Goal: Task Accomplishment & Management: Manage account settings

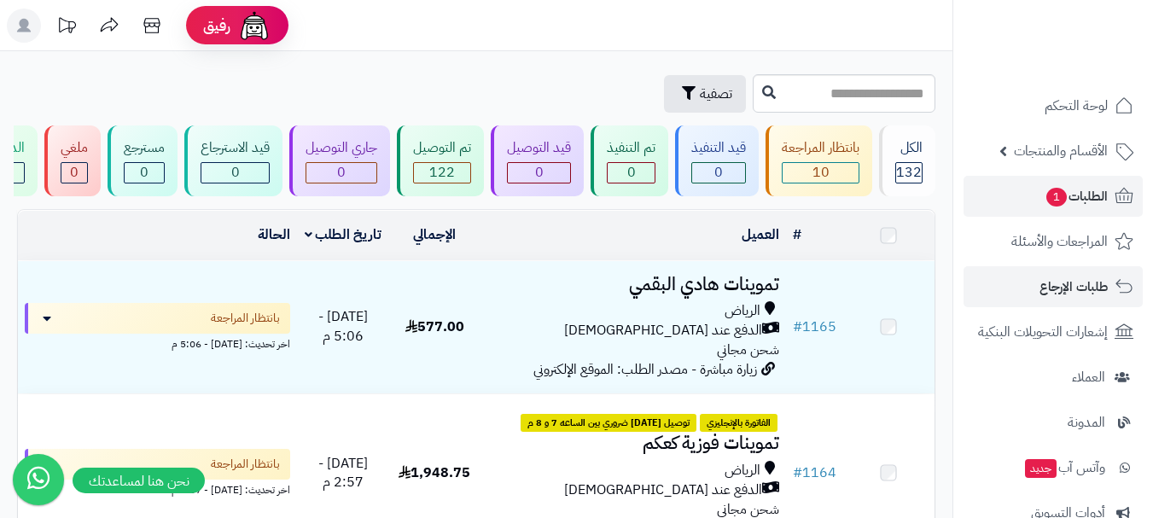
scroll to position [427, 0]
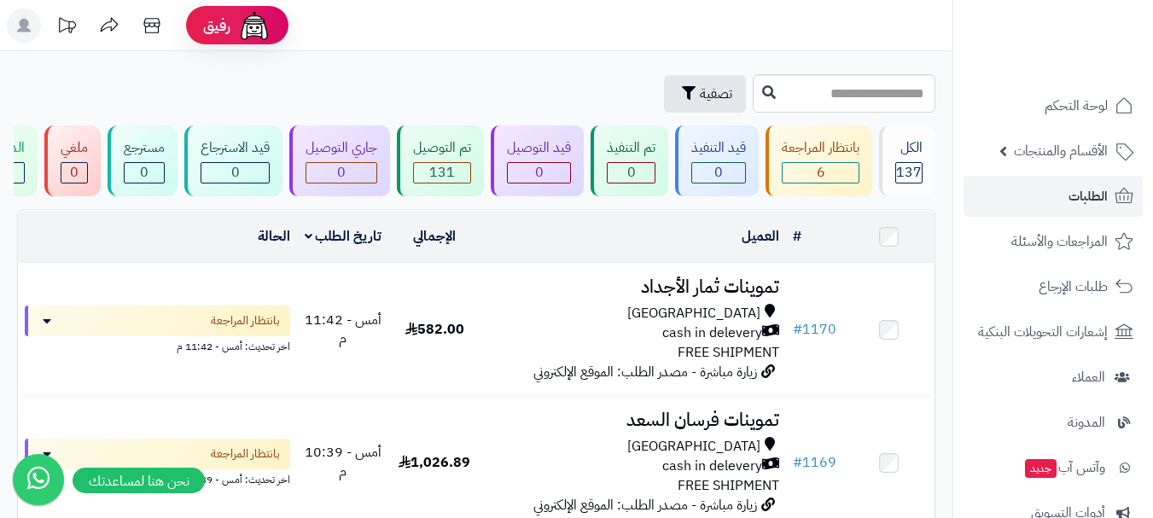
click at [485, 91] on div "تصفية" at bounding box center [382, 94] width 731 height 38
click at [493, 9] on header "رفيق ! الطلبات معالجة مكتمل إرجاع المنتجات العملاء المتواجدون الان 455 عملاء من…" at bounding box center [576, 25] width 1153 height 51
click at [701, 8] on header "رفيق ! الطلبات معالجة مكتمل إرجاع المنتجات العملاء المتواجدون الان 455 عملاء من…" at bounding box center [576, 25] width 1153 height 51
click at [840, 98] on input "text" at bounding box center [843, 93] width 183 height 38
click at [831, 100] on input "text" at bounding box center [843, 93] width 183 height 38
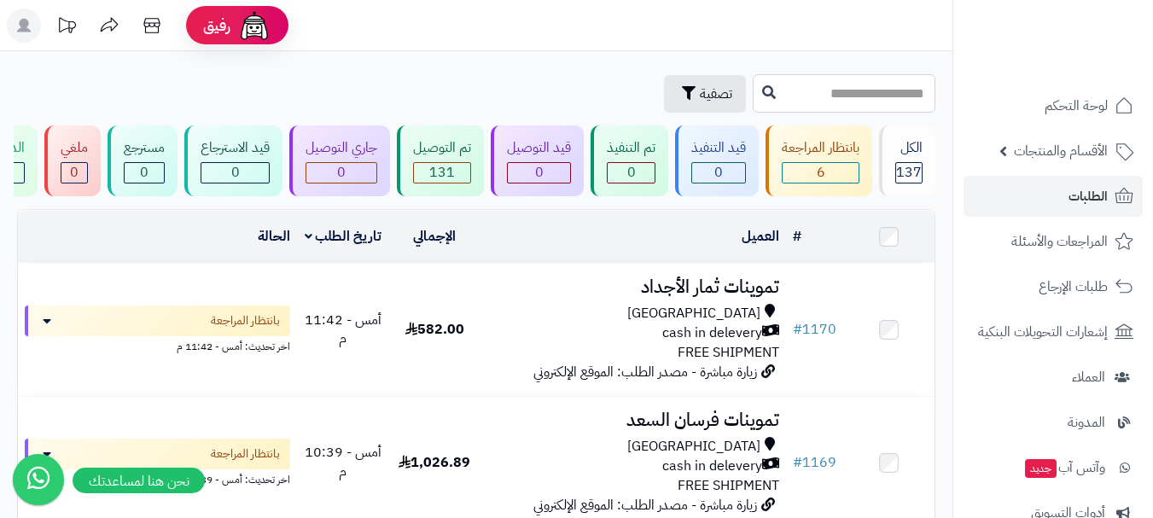
click at [752, 89] on input "text" at bounding box center [843, 93] width 183 height 38
click at [836, 49] on header "رفيق ! الطلبات معالجة مكتمل إرجاع المنتجات العملاء المتواجدون الان 455 عملاء من…" at bounding box center [576, 25] width 1153 height 51
drag, startPoint x: 836, startPoint y: 21, endPoint x: 856, endPoint y: 57, distance: 40.9
click at [839, 24] on header "رفيق ! الطلبات معالجة مكتمل إرجاع المنتجات العملاء المتواجدون الان 455 عملاء من…" at bounding box center [576, 25] width 1153 height 51
drag, startPoint x: 827, startPoint y: 99, endPoint x: 845, endPoint y: 95, distance: 18.4
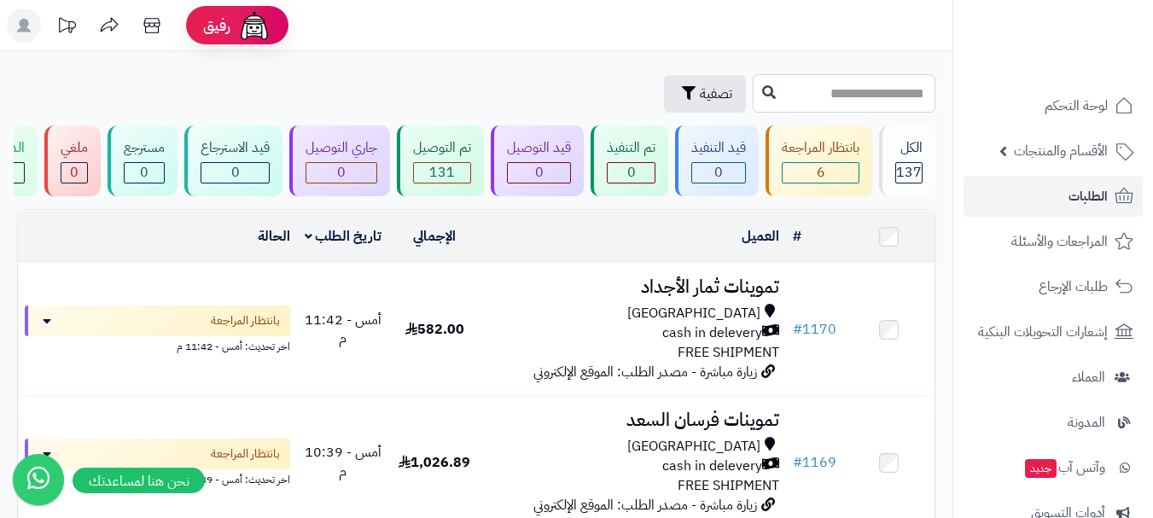
click at [827, 99] on input "text" at bounding box center [843, 93] width 183 height 38
click at [881, 88] on input "text" at bounding box center [843, 93] width 183 height 38
click at [812, 100] on input "text" at bounding box center [843, 93] width 183 height 38
drag, startPoint x: 825, startPoint y: 91, endPoint x: 857, endPoint y: 97, distance: 32.1
click at [828, 91] on input "text" at bounding box center [843, 93] width 183 height 38
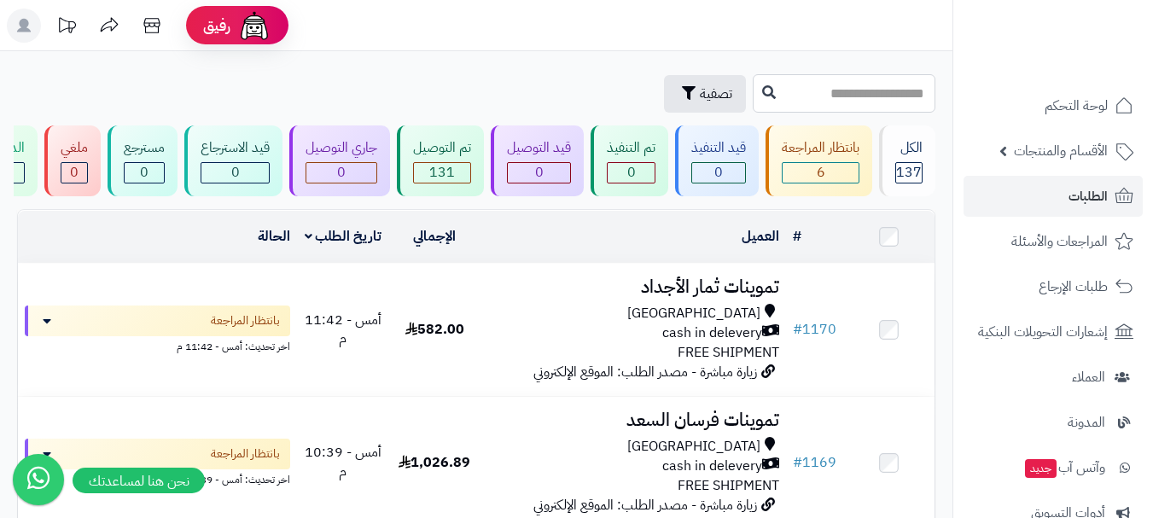
click at [859, 97] on input "text" at bounding box center [843, 93] width 183 height 38
click at [875, 95] on input "text" at bounding box center [843, 93] width 183 height 38
click at [913, 97] on input "text" at bounding box center [843, 93] width 183 height 38
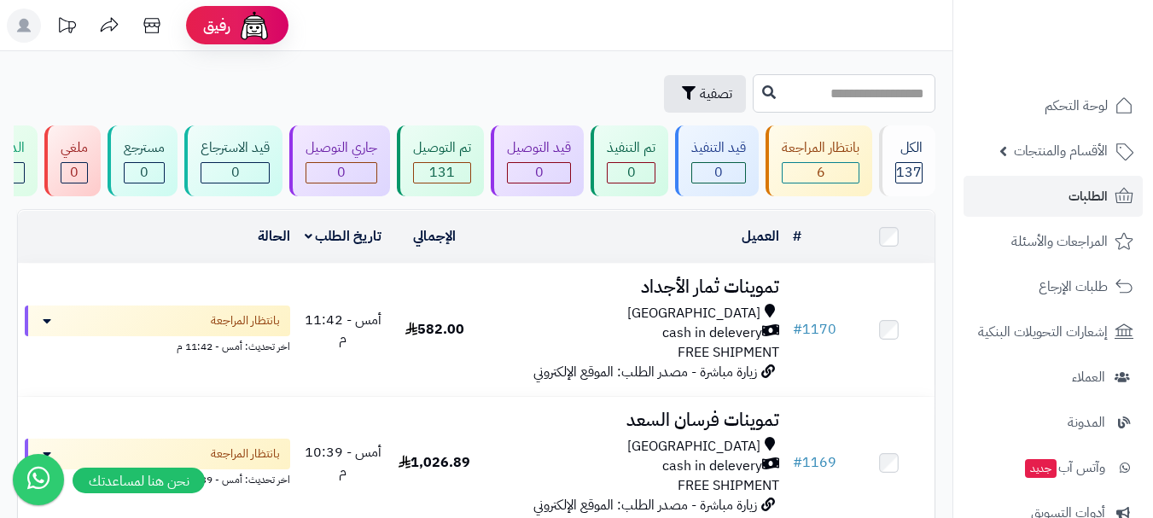
click at [913, 97] on input "text" at bounding box center [843, 93] width 183 height 38
click at [881, 97] on input "text" at bounding box center [843, 93] width 183 height 38
drag, startPoint x: 881, startPoint y: 97, endPoint x: 857, endPoint y: 96, distance: 23.9
click at [878, 97] on input "text" at bounding box center [843, 93] width 183 height 38
click at [856, 96] on input "text" at bounding box center [843, 93] width 183 height 38
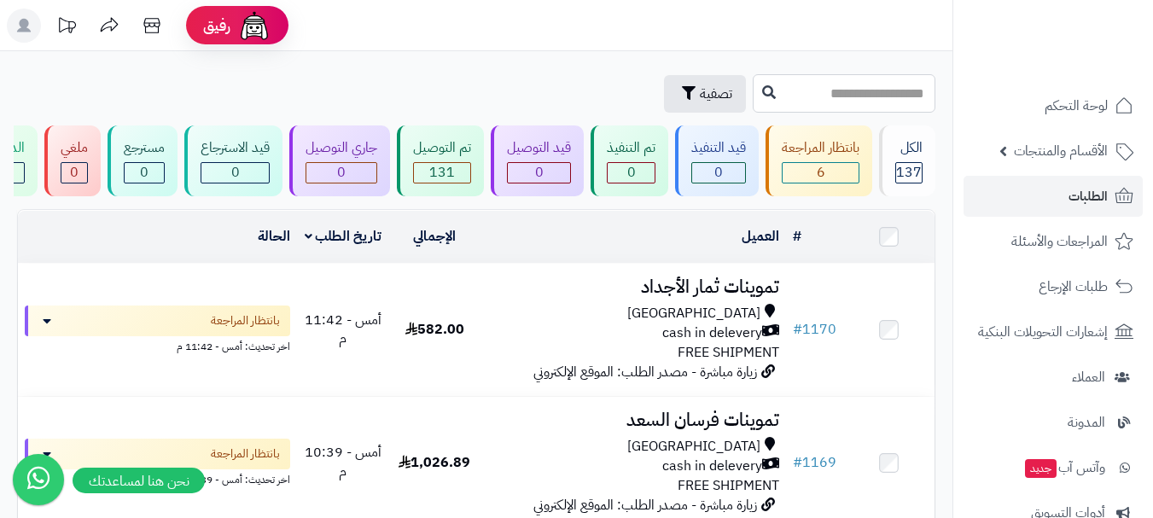
click at [856, 96] on input "text" at bounding box center [843, 93] width 183 height 38
click at [506, 78] on div "تصفية" at bounding box center [382, 94] width 731 height 38
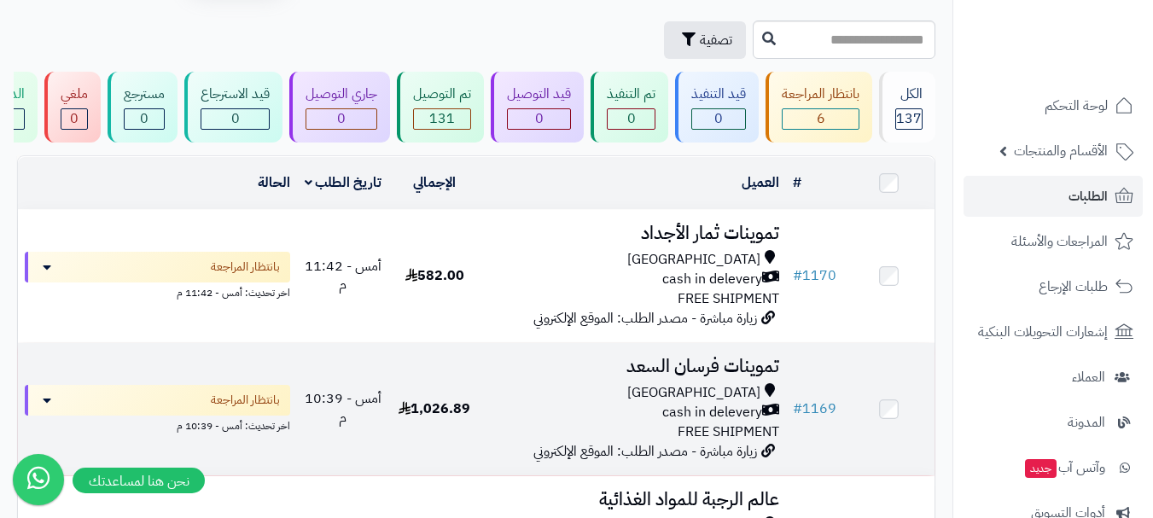
scroll to position [85, 0]
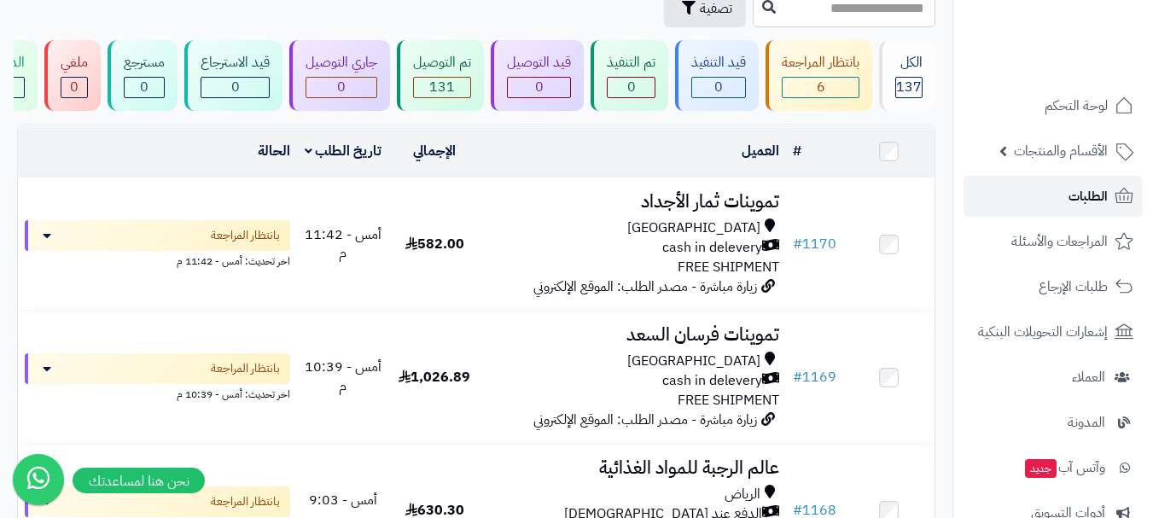
click at [1053, 200] on link "الطلبات" at bounding box center [1052, 196] width 179 height 41
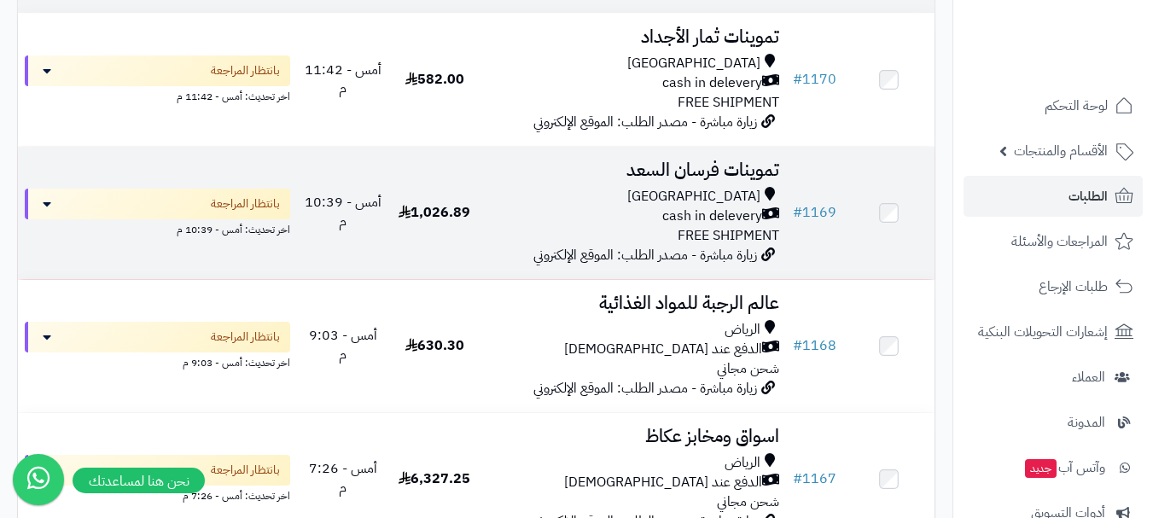
scroll to position [171, 0]
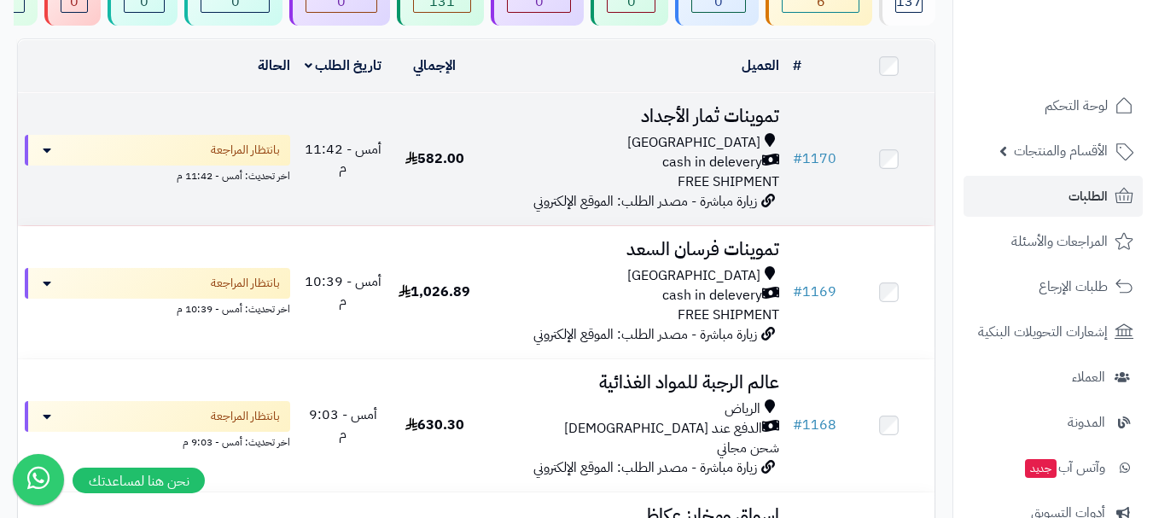
click at [626, 189] on div "Riyadh cash in delevery FREE SHIPMENT" at bounding box center [633, 162] width 292 height 59
click at [679, 153] on div "[GEOGRAPHIC_DATA]" at bounding box center [633, 143] width 292 height 20
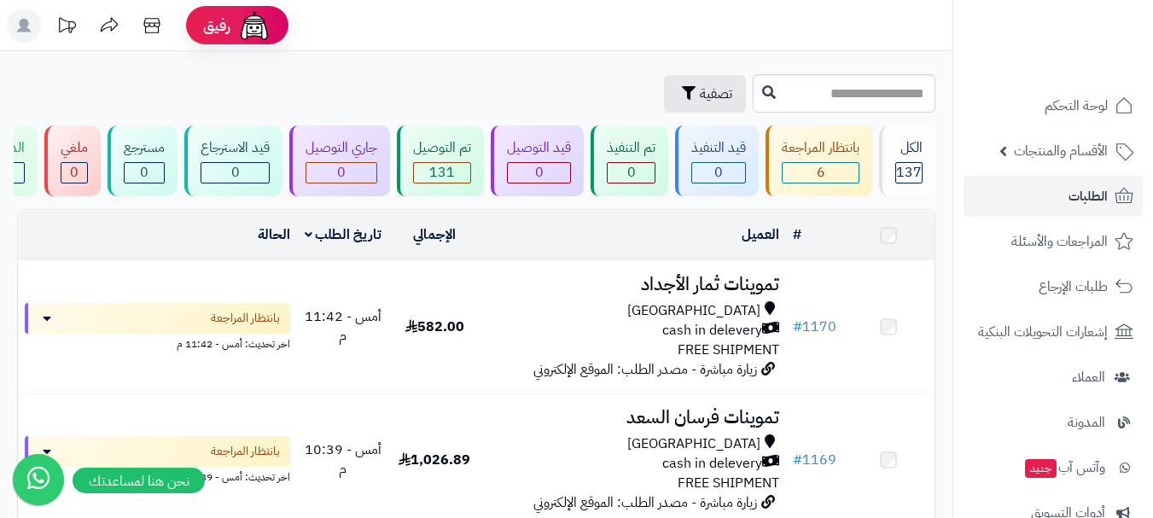
scroll to position [171, 0]
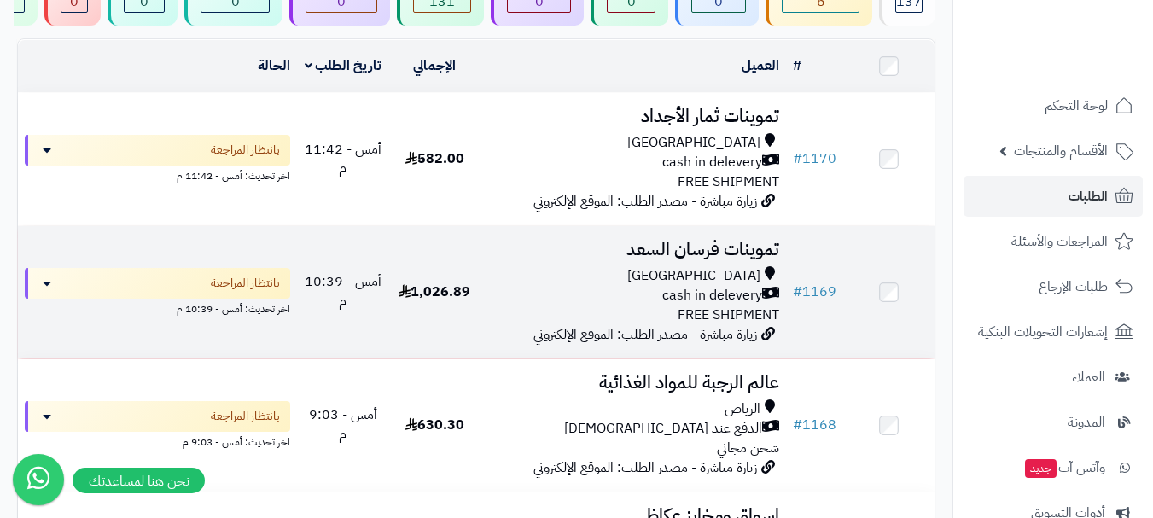
click at [696, 283] on div "[GEOGRAPHIC_DATA]" at bounding box center [633, 276] width 292 height 20
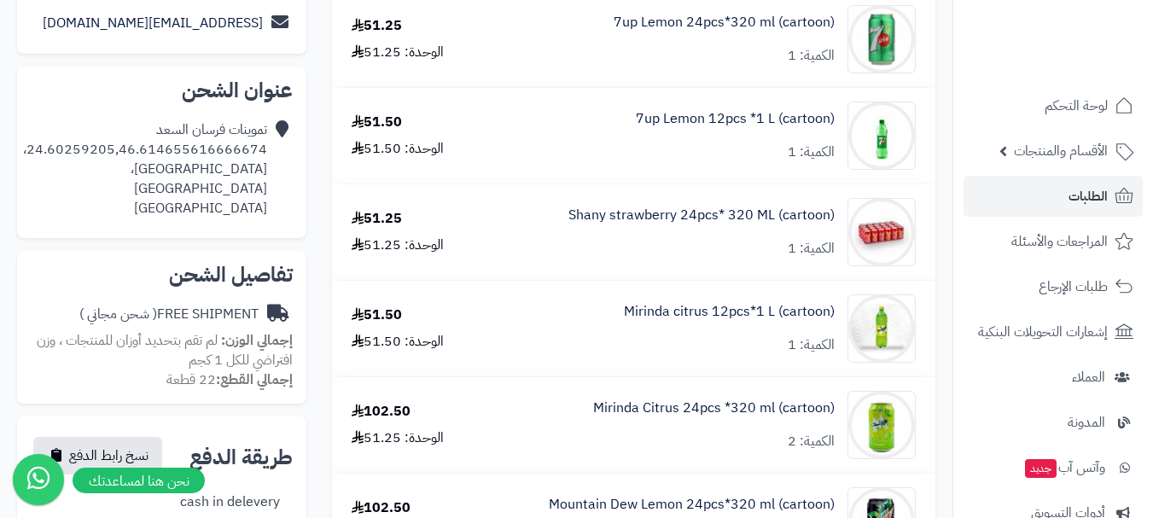
scroll to position [341, 0]
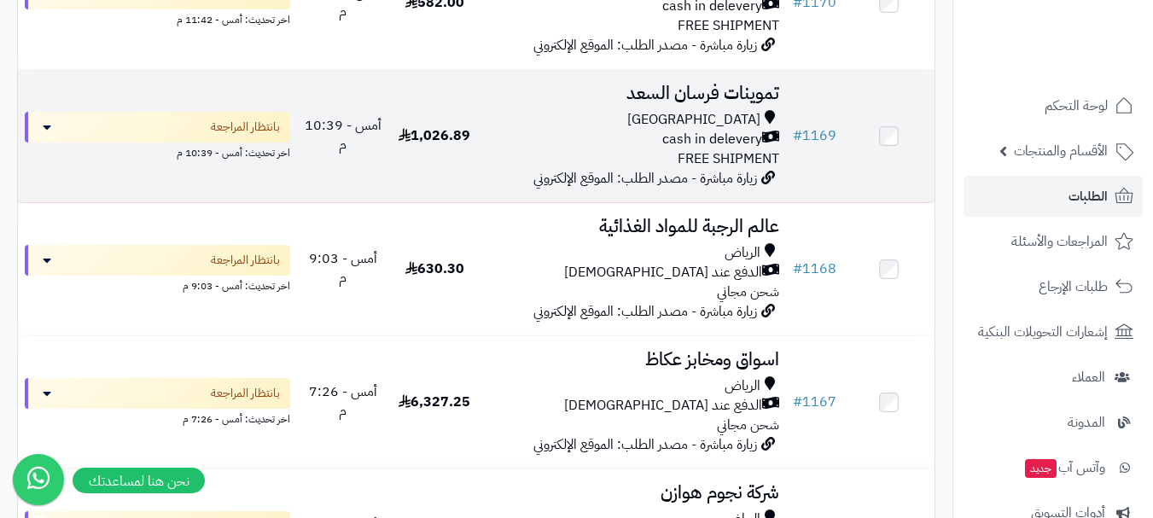
scroll to position [341, 0]
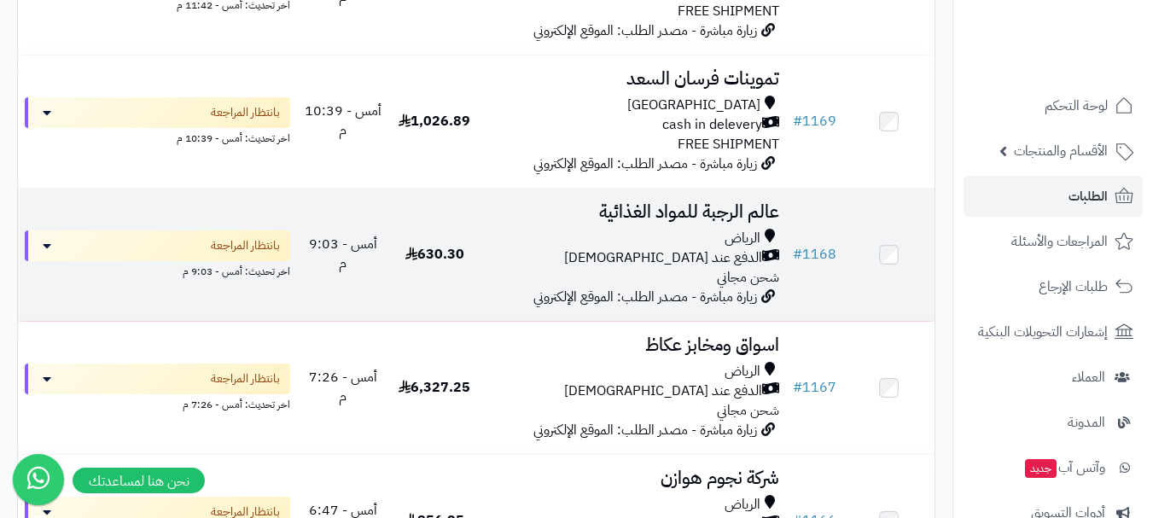
click at [726, 248] on span "الرياض" at bounding box center [742, 239] width 36 height 20
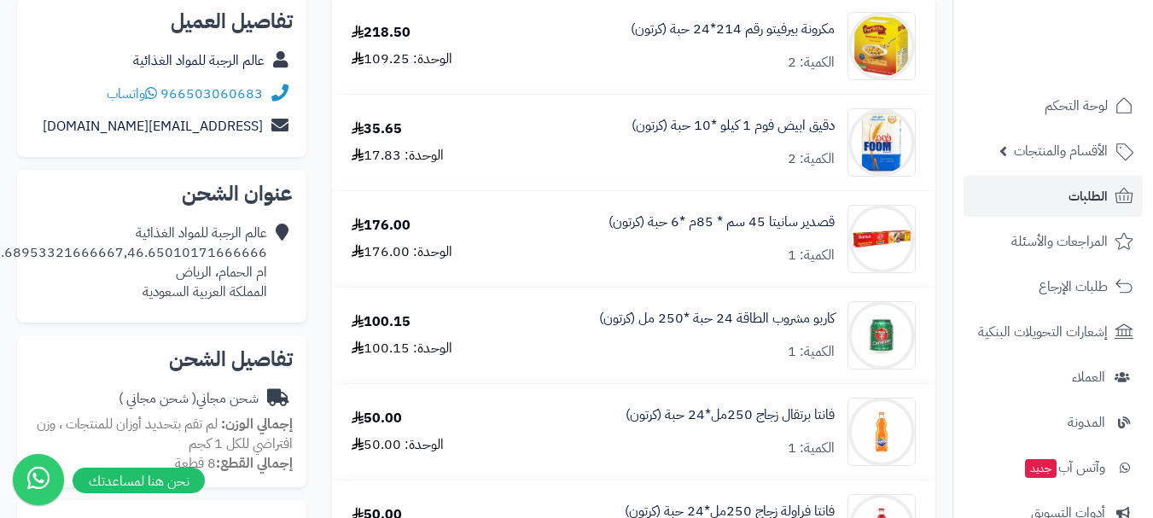
scroll to position [168, 0]
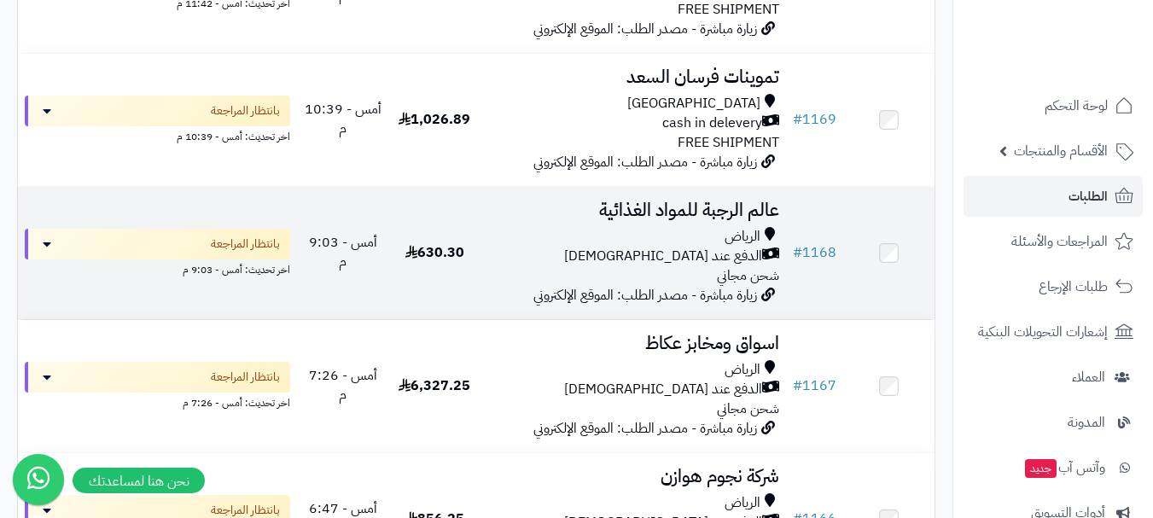
scroll to position [341, 0]
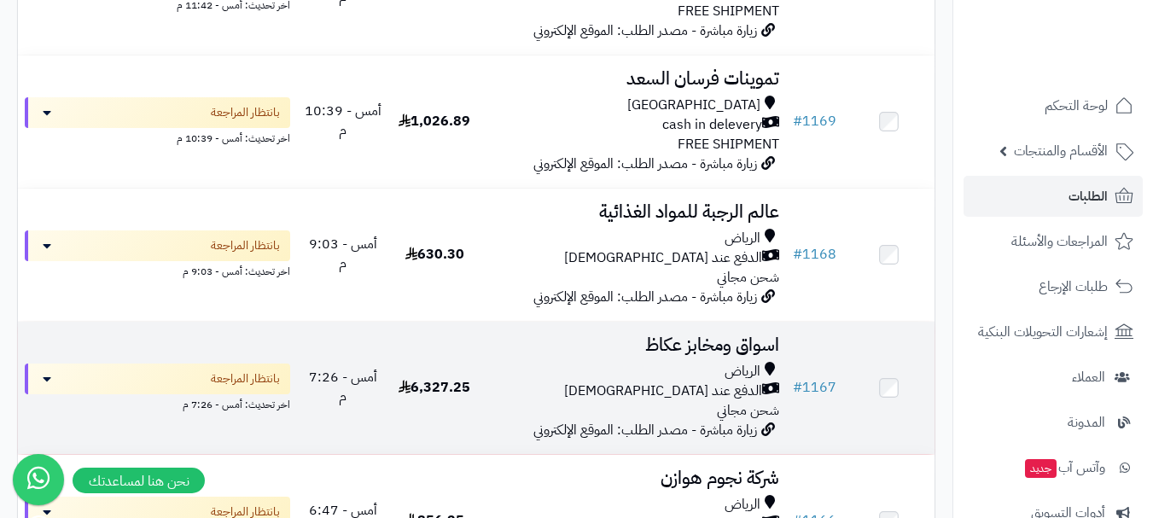
click at [647, 381] on div "الرياض" at bounding box center [633, 372] width 292 height 20
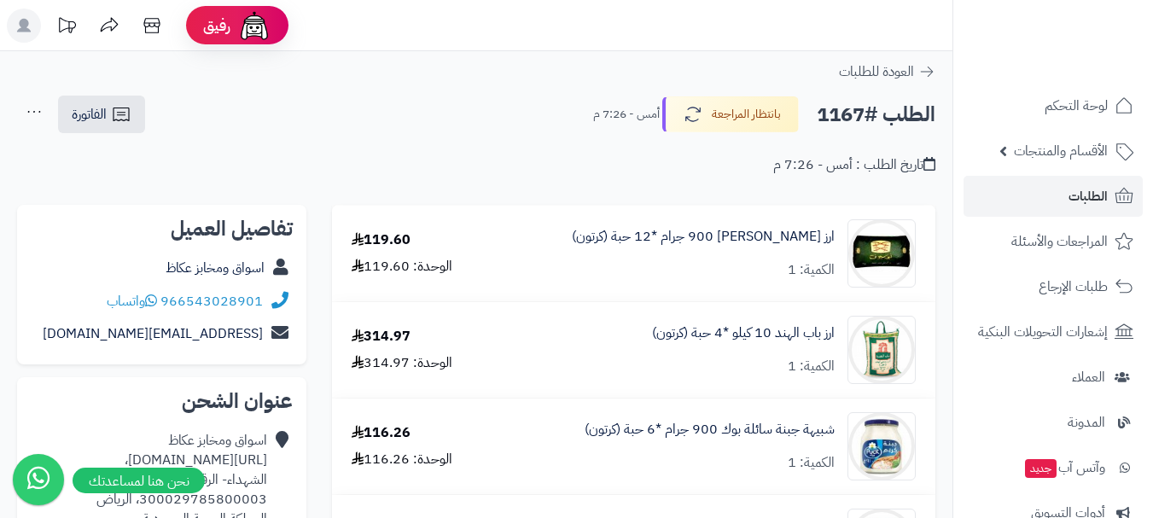
click at [508, 126] on div "الطلب #1167 بانتظار المراجعة أمس - 7:26 م الفاتورة طباعة الفاتورة إرسال الفاتور…" at bounding box center [476, 115] width 918 height 40
click at [516, 99] on div "الطلب #1167 بانتظار المراجعة أمس - 7:26 م الفاتورة طباعة الفاتورة إرسال الفاتور…" at bounding box center [476, 115] width 918 height 40
drag, startPoint x: 532, startPoint y: 117, endPoint x: 578, endPoint y: 142, distance: 51.5
click at [533, 119] on div "الطلب #1167 بانتظار المراجعة أمس - 7:26 م الفاتورة طباعة الفاتورة إرسال الفاتور…" at bounding box center [476, 115] width 918 height 40
drag, startPoint x: 606, startPoint y: 157, endPoint x: 583, endPoint y: 127, distance: 37.7
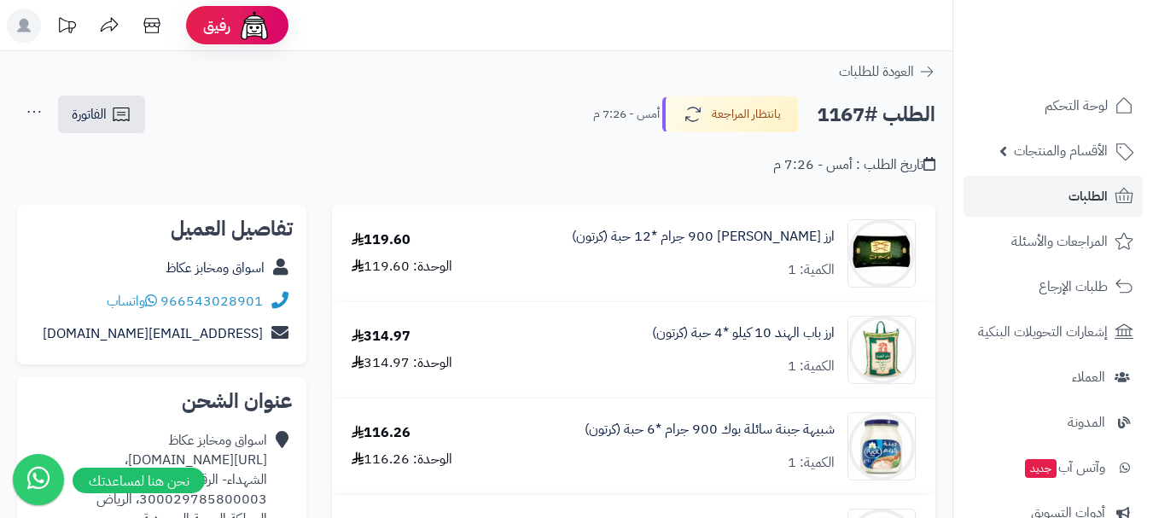
click at [597, 145] on div "تاريخ الطلب : أمس - 7:26 م" at bounding box center [476, 155] width 918 height 40
drag, startPoint x: 566, startPoint y: 107, endPoint x: 572, endPoint y: 71, distance: 36.2
click at [566, 106] on div "الطلب #1167 بانتظار المراجعة أمس - 7:26 م الفاتورة طباعة الفاتورة إرسال الفاتور…" at bounding box center [476, 115] width 918 height 40
drag, startPoint x: 572, startPoint y: 71, endPoint x: 615, endPoint y: 44, distance: 51.4
click at [573, 71] on div "العودة للطلبات" at bounding box center [476, 71] width 952 height 20
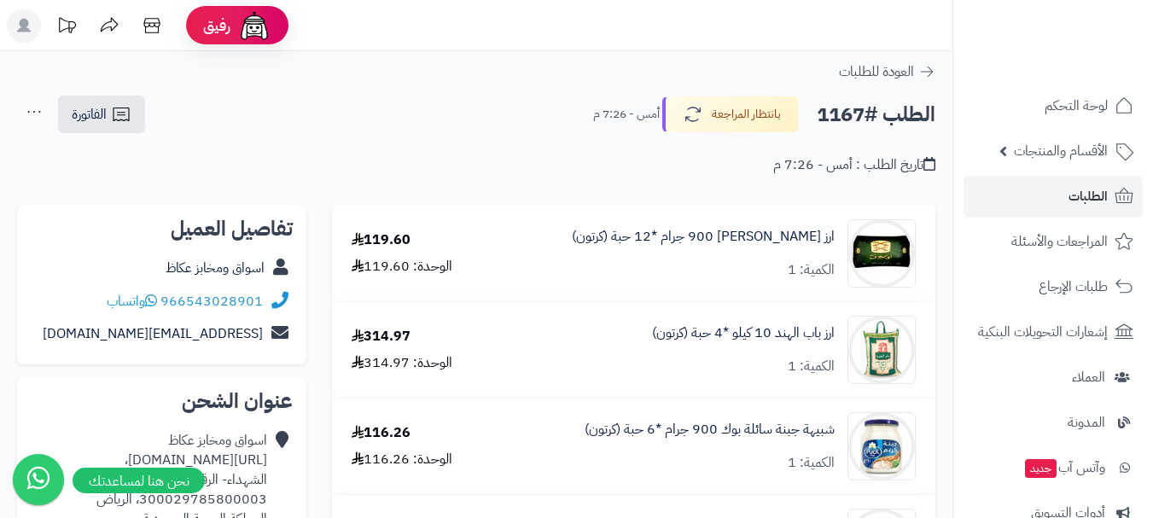
drag, startPoint x: 617, startPoint y: 38, endPoint x: 571, endPoint y: 71, distance: 56.3
click at [618, 38] on header "رفيق ! الطلبات معالجة مكتمل إرجاع المنتجات العملاء المتواجدون الان 455 عملاء من…" at bounding box center [576, 25] width 1153 height 51
drag, startPoint x: 510, startPoint y: 89, endPoint x: 504, endPoint y: 59, distance: 30.5
click at [498, 44] on header "رفيق ! الطلبات معالجة مكتمل إرجاع المنتجات العملاء المتواجدون الان 455 عملاء من…" at bounding box center [576, 25] width 1153 height 51
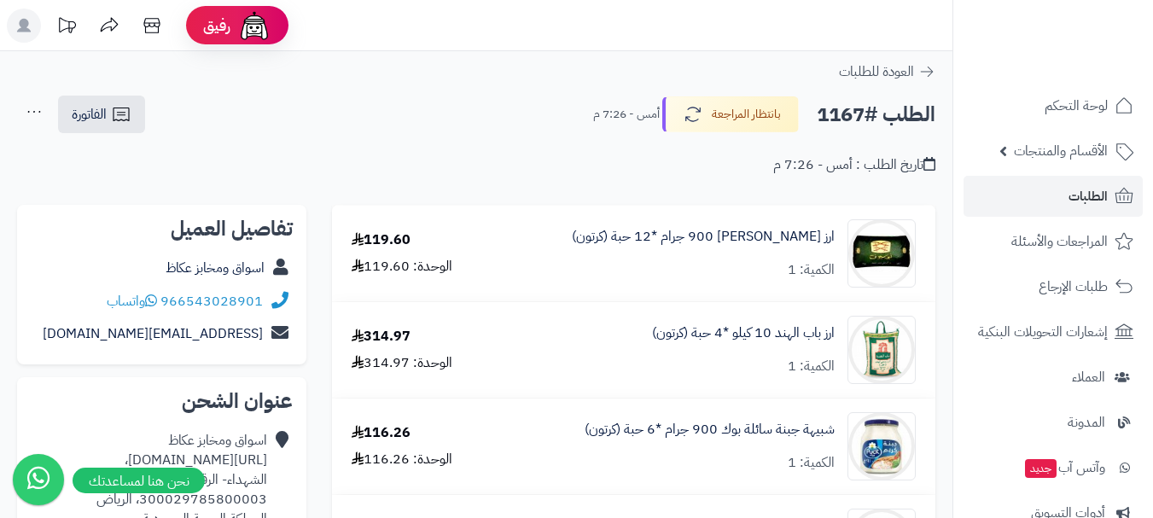
drag, startPoint x: 493, startPoint y: 103, endPoint x: 490, endPoint y: 43, distance: 60.7
click at [489, 40] on header "رفيق ! الطلبات معالجة مكتمل إرجاع المنتجات العملاء المتواجدون الان 455 عملاء من…" at bounding box center [576, 25] width 1153 height 51
drag, startPoint x: 496, startPoint y: 39, endPoint x: 498, endPoint y: 62, distance: 23.2
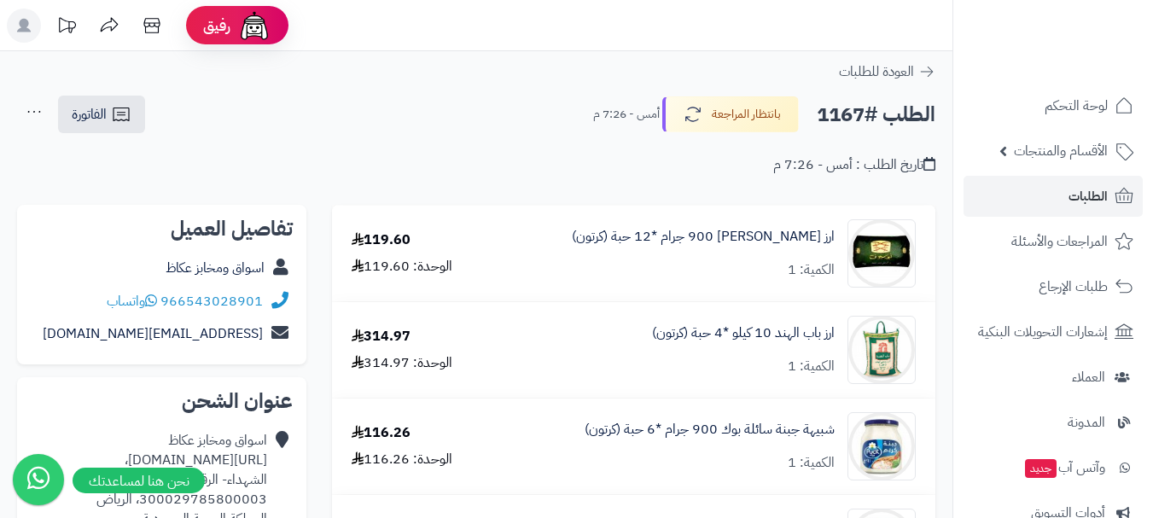
click at [496, 40] on header "رفيق ! الطلبات معالجة مكتمل إرجاع المنتجات العملاء المتواجدون الان 455 عملاء من…" at bounding box center [576, 25] width 1153 height 51
drag, startPoint x: 502, startPoint y: 76, endPoint x: 502, endPoint y: 67, distance: 9.4
click at [502, 67] on div "العودة للطلبات" at bounding box center [476, 71] width 952 height 20
click at [506, 27] on header "رفيق ! الطلبات معالجة مكتمل إرجاع المنتجات العملاء المتواجدون الان 455 عملاء من…" at bounding box center [576, 25] width 1153 height 51
drag, startPoint x: 568, startPoint y: 26, endPoint x: 567, endPoint y: 3, distance: 23.9
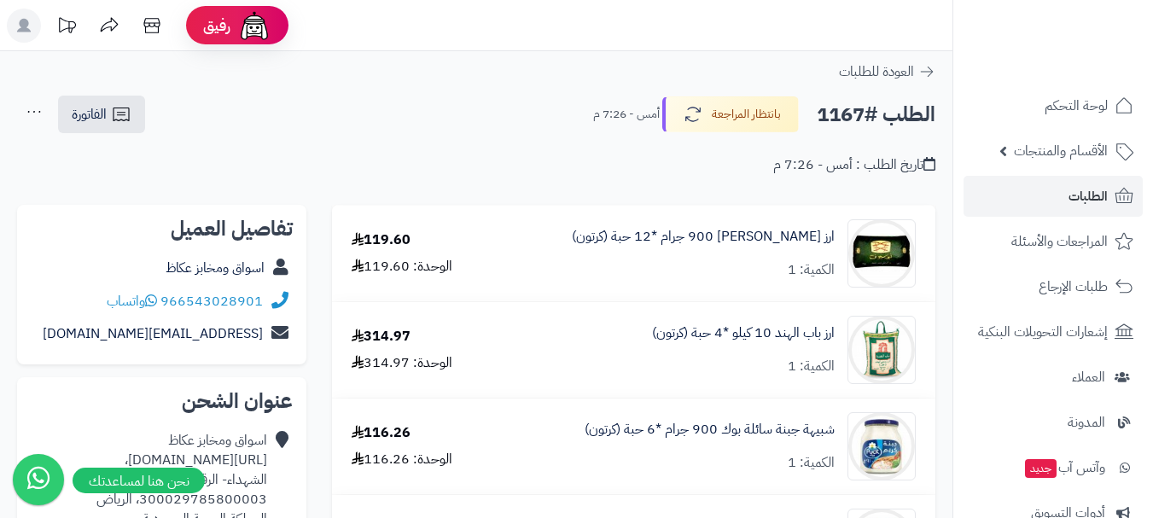
click at [568, 17] on header "رفيق ! الطلبات معالجة مكتمل إرجاع المنتجات العملاء المتواجدون الان 455 عملاء من…" at bounding box center [576, 25] width 1153 height 51
click at [543, 38] on header "رفيق ! الطلبات معالجة مكتمل إرجاع المنتجات العملاء المتواجدون الان 455 عملاء من…" at bounding box center [576, 25] width 1153 height 51
drag, startPoint x: 561, startPoint y: 28, endPoint x: 586, endPoint y: 70, distance: 49.0
click at [564, 32] on header "رفيق ! الطلبات معالجة مكتمل إرجاع المنتجات العملاء المتواجدون الان 455 عملاء من…" at bounding box center [576, 25] width 1153 height 51
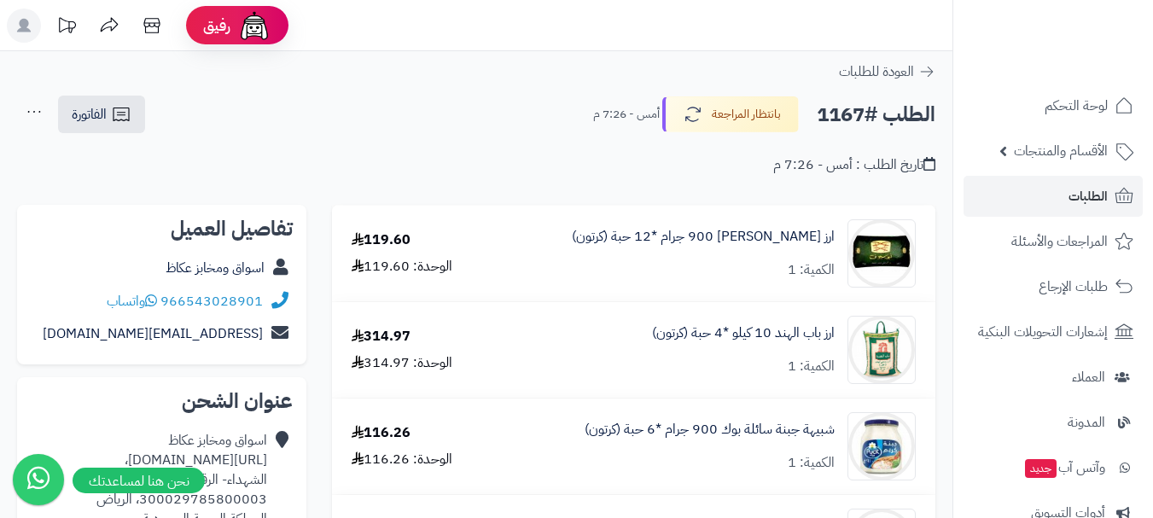
click at [555, 133] on div "الطلب #1167 بانتظار المراجعة أمس - 7:26 م الفاتورة طباعة الفاتورة إرسال الفاتور…" at bounding box center [476, 115] width 918 height 40
click at [545, 125] on div "الطلب #1167 بانتظار المراجعة أمس - 7:26 م الفاتورة طباعة الفاتورة إرسال الفاتور…" at bounding box center [476, 115] width 918 height 40
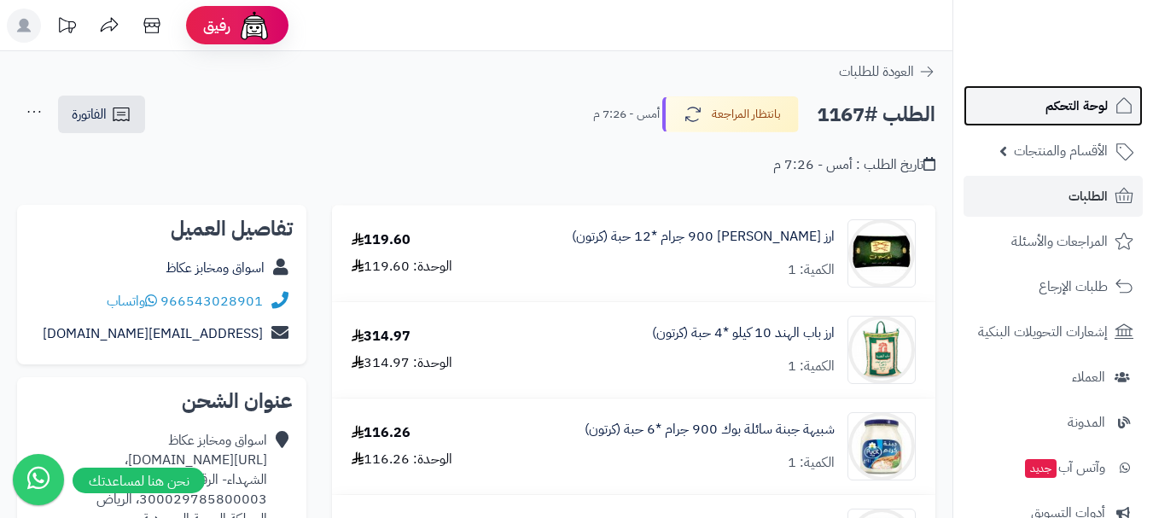
click at [1080, 116] on span "لوحة التحكم" at bounding box center [1076, 106] width 62 height 24
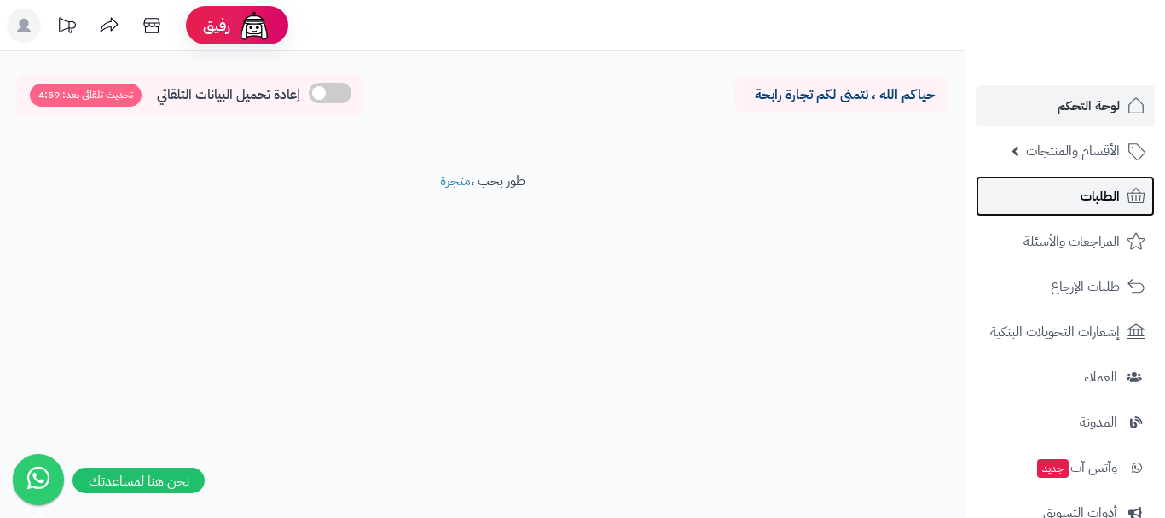
click at [1093, 198] on span "الطلبات" at bounding box center [1100, 196] width 39 height 24
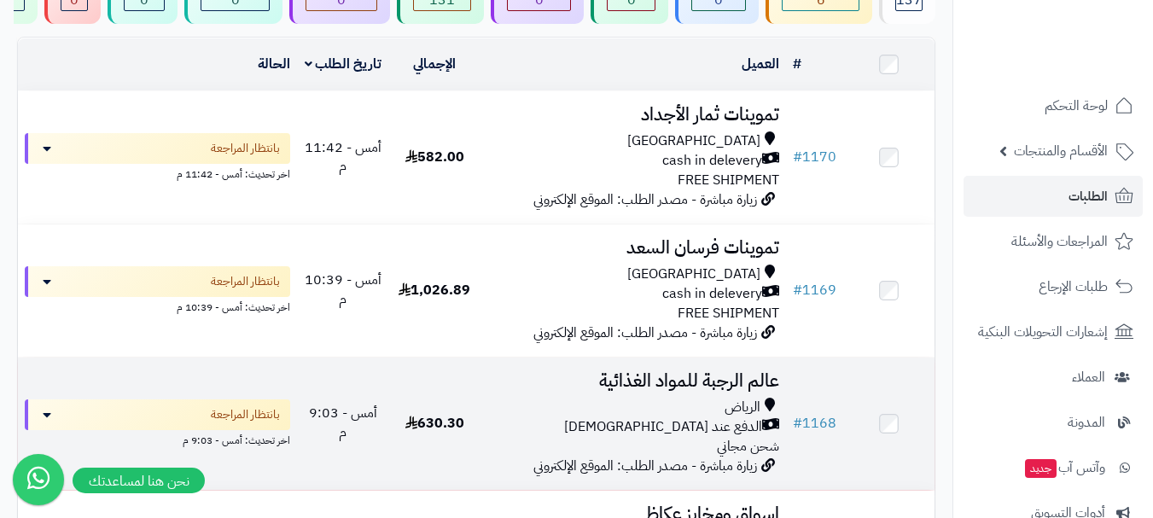
scroll to position [171, 0]
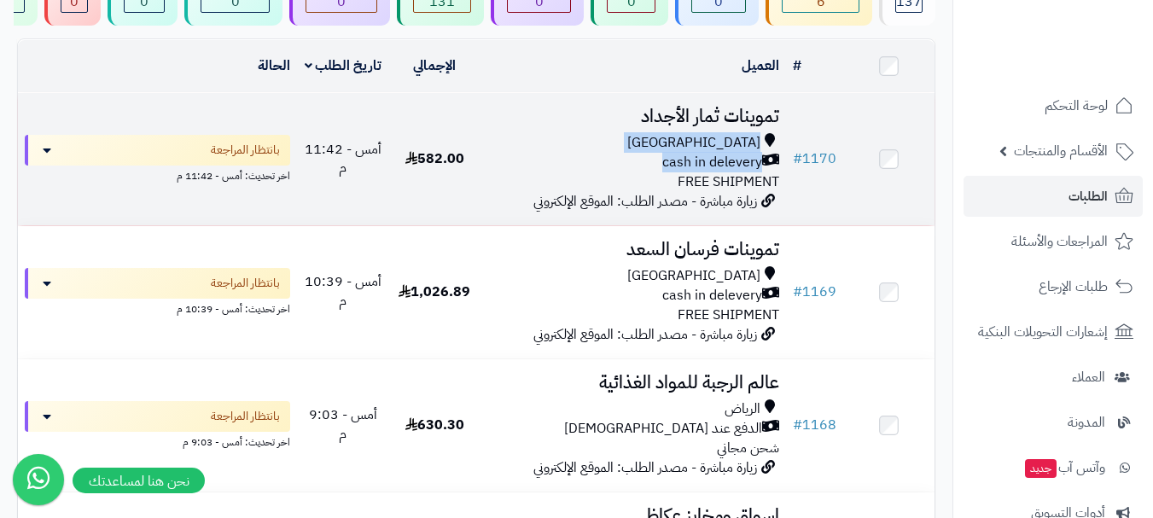
drag, startPoint x: 488, startPoint y: 166, endPoint x: 536, endPoint y: 116, distance: 68.8
click at [536, 116] on td "تموينات ثمار الأجداد Riyadh cash in delevery FREE SHIPMENT زيارة مباشرة - مصدر …" at bounding box center [632, 159] width 305 height 132
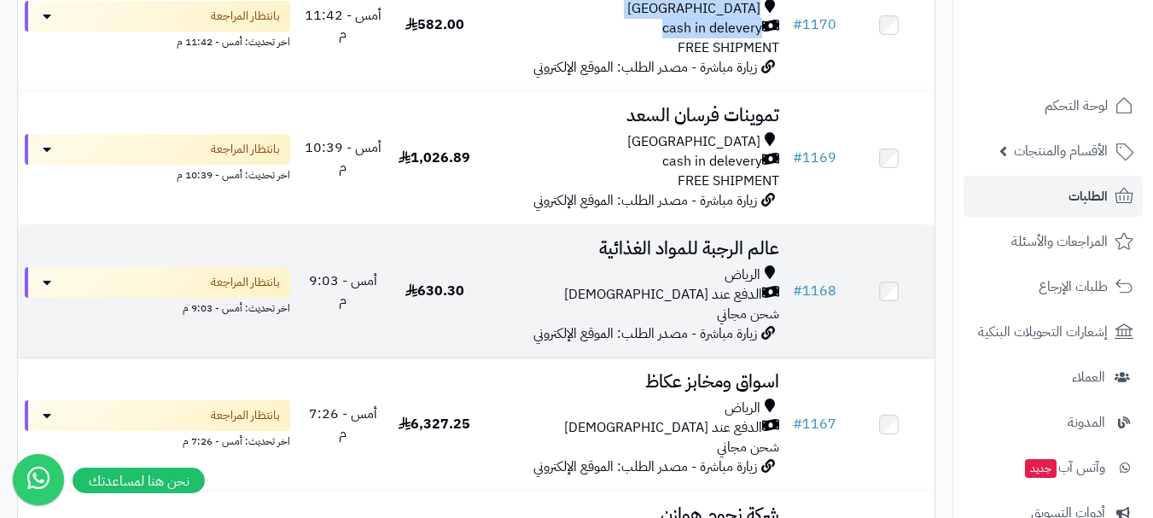
scroll to position [341, 0]
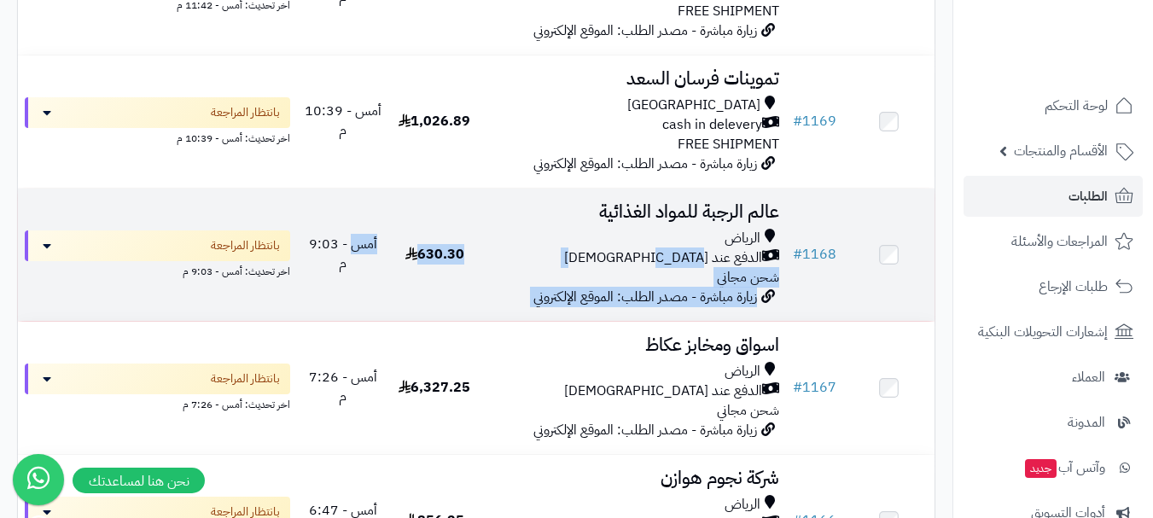
drag, startPoint x: 467, startPoint y: 264, endPoint x: 371, endPoint y: 251, distance: 96.5
click at [371, 251] on tr "# 1168 عالم الرجبة للمواد الغذائية الرياض الدفع عند الاستلام شحن مجاني زيارة مب…" at bounding box center [476, 255] width 916 height 132
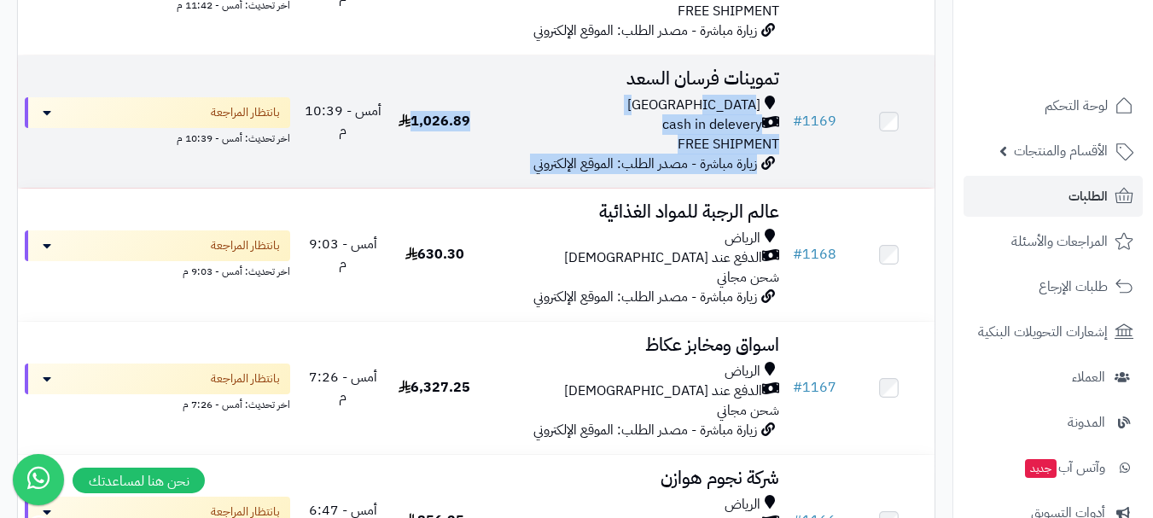
drag, startPoint x: 497, startPoint y: 122, endPoint x: 386, endPoint y: 130, distance: 111.2
click at [386, 130] on tr "# 1169 تموينات فرسان السعد Riyadh cash in delevery FREE SHIPMENT زيارة مباشرة -…" at bounding box center [476, 121] width 916 height 132
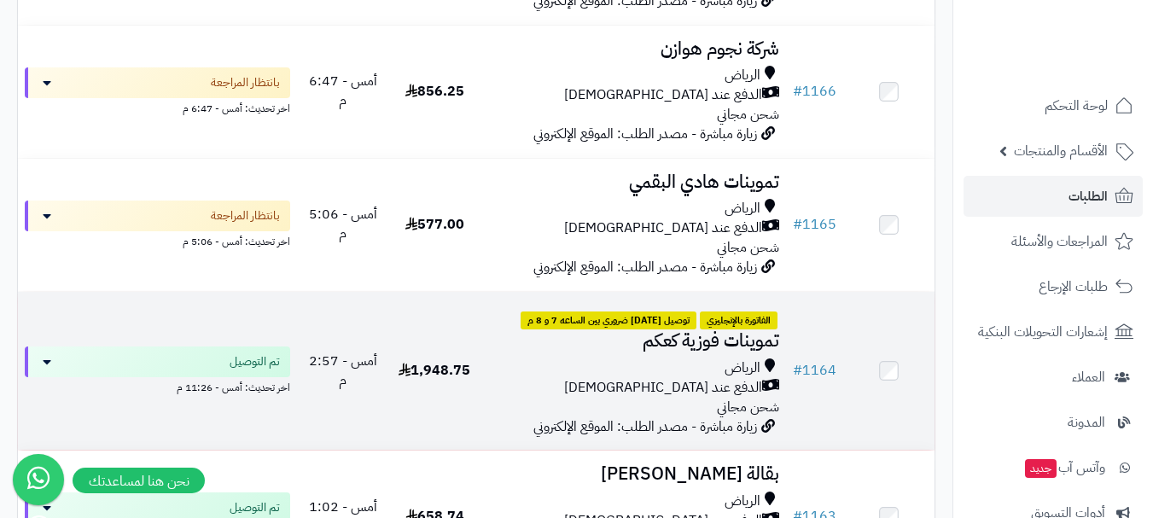
scroll to position [853, 0]
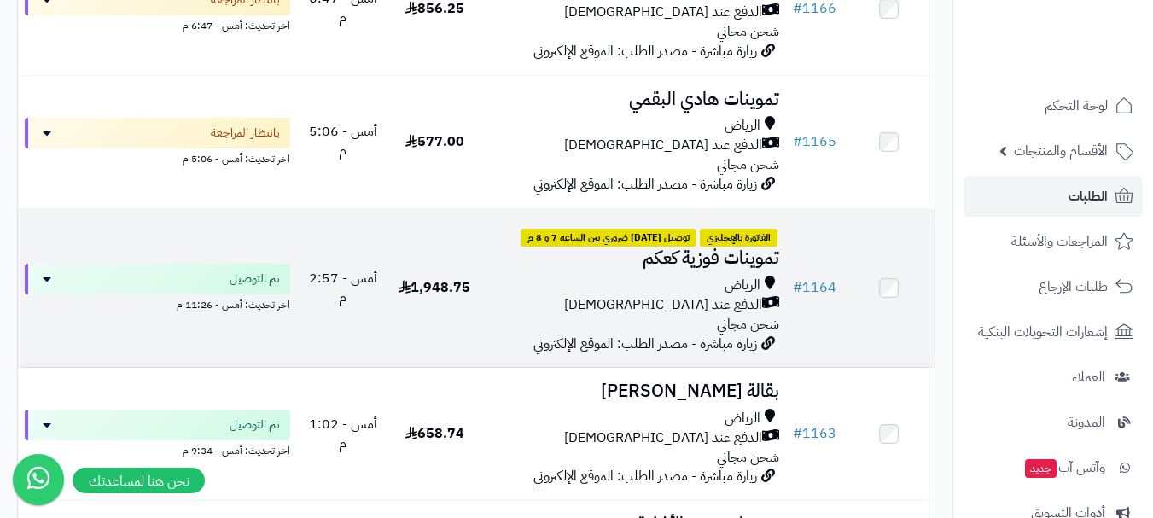
drag, startPoint x: 502, startPoint y: 301, endPoint x: 383, endPoint y: 311, distance: 119.9
click at [385, 311] on tr "# 1164 الفاتورة بالإنجليزي توصيل اليوم ضروري بين الساعه 7 و 8 م تموينات فوزية ك…" at bounding box center [476, 288] width 916 height 159
click at [405, 241] on td "1,948.75" at bounding box center [434, 288] width 91 height 159
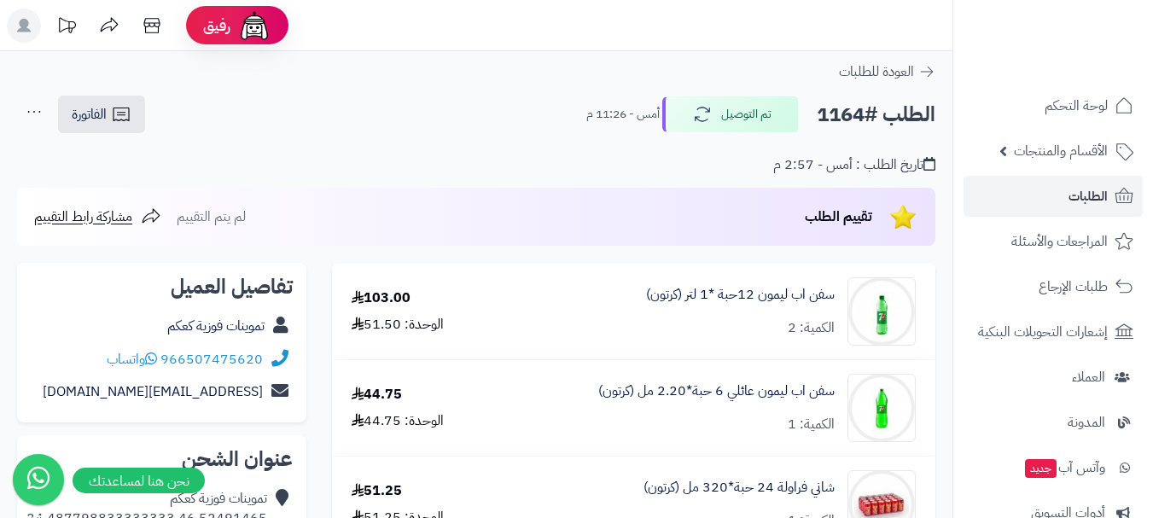
scroll to position [85, 0]
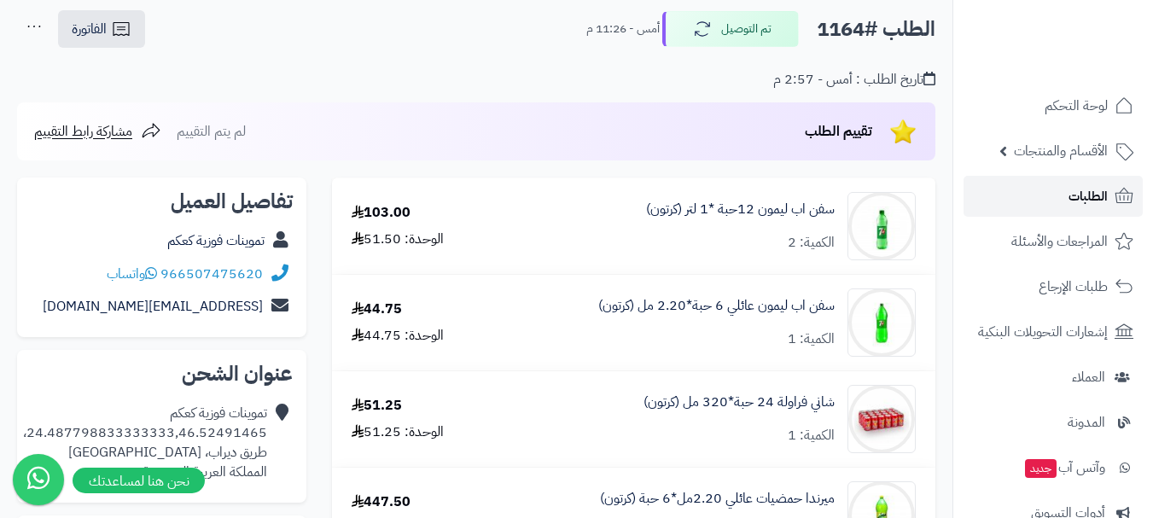
click at [1053, 195] on link "الطلبات" at bounding box center [1052, 196] width 179 height 41
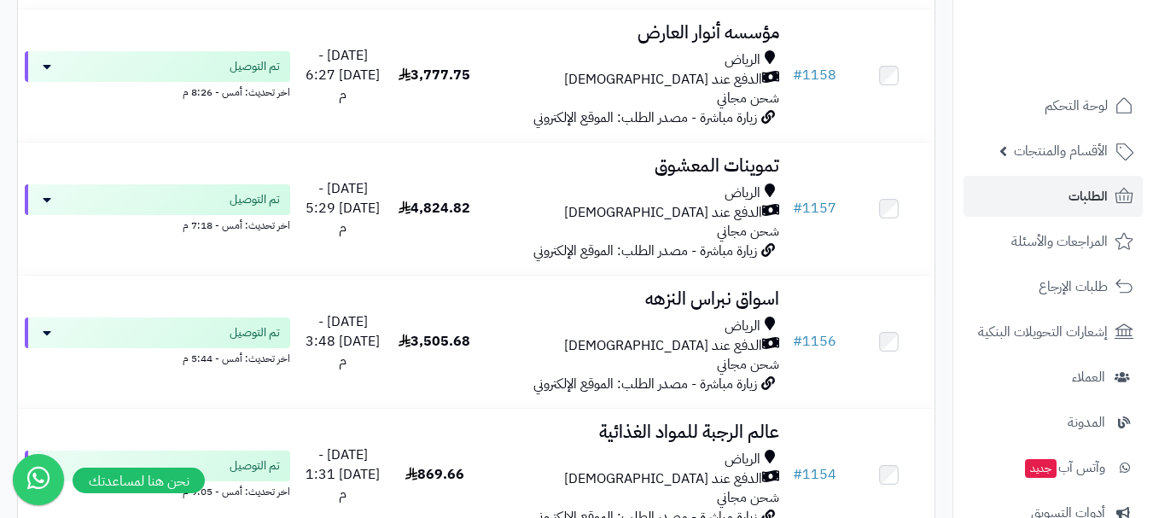
scroll to position [1792, 0]
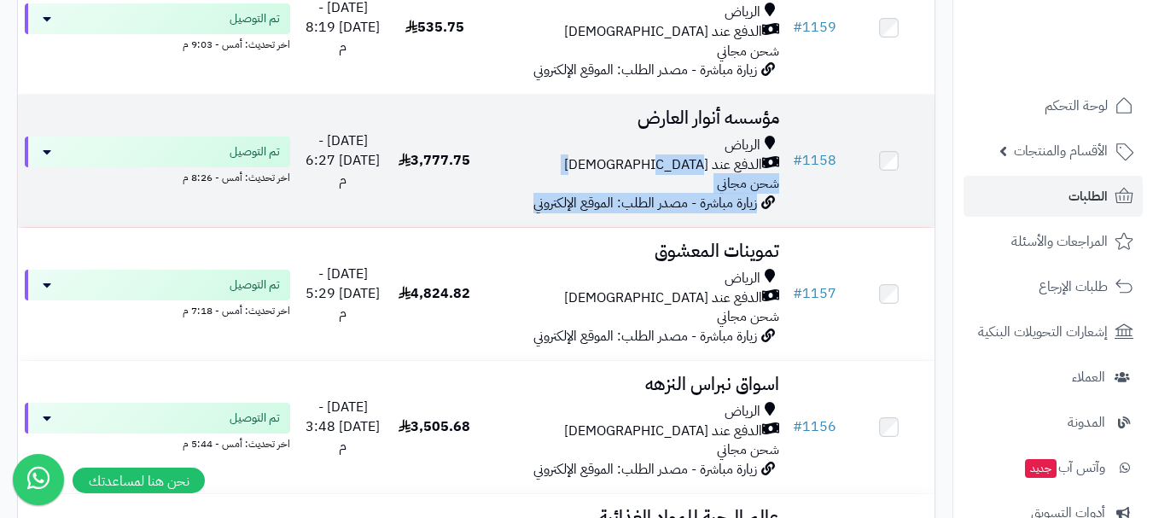
drag, startPoint x: 491, startPoint y: 166, endPoint x: 471, endPoint y: 189, distance: 30.3
click at [473, 171] on tr "# 1158 مؤسسه أنوار العارض [PERSON_NAME] عند الاستلام شحن مجاني زيارة مباشرة - م…" at bounding box center [476, 161] width 916 height 132
click at [469, 195] on td "3,777.75" at bounding box center [434, 161] width 91 height 132
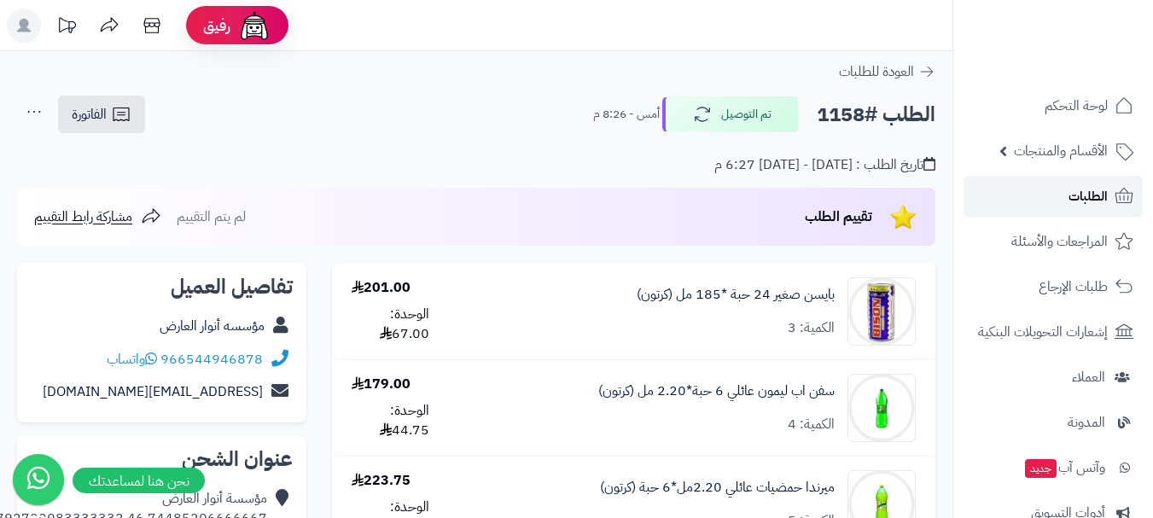
click at [1099, 194] on span "الطلبات" at bounding box center [1087, 196] width 39 height 24
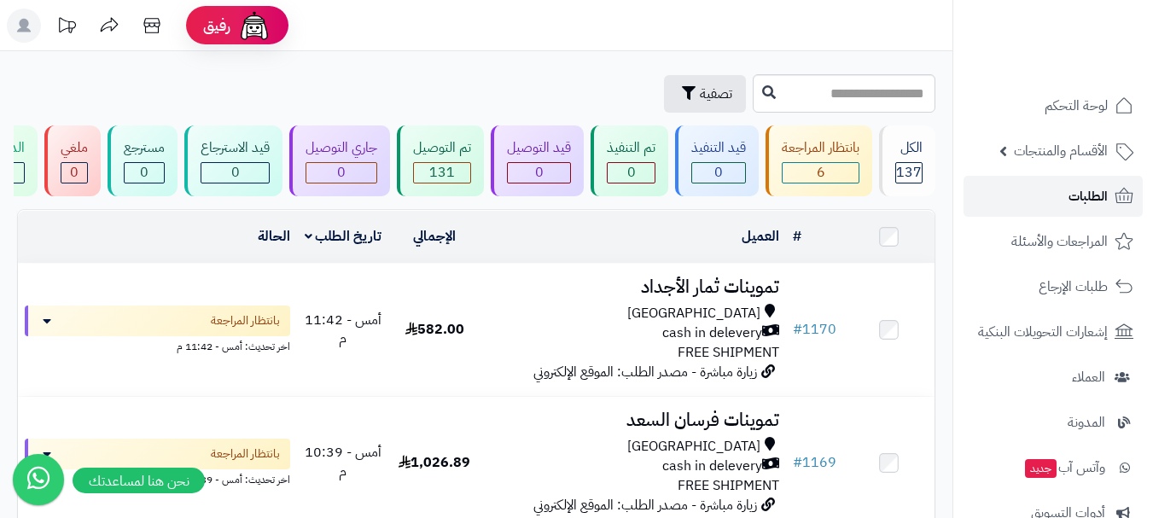
click at [1112, 191] on link "الطلبات" at bounding box center [1052, 196] width 179 height 41
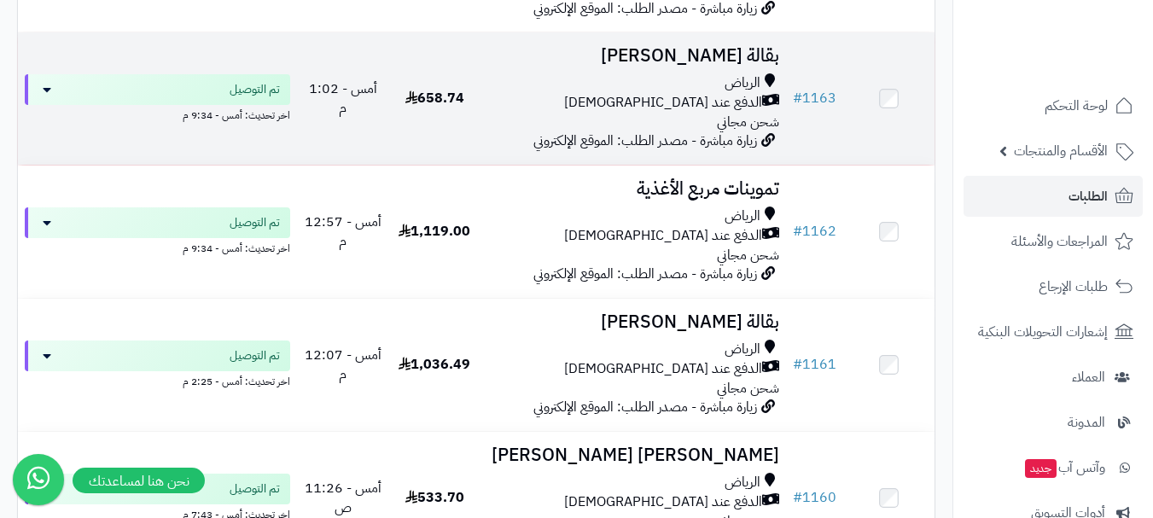
scroll to position [1109, 0]
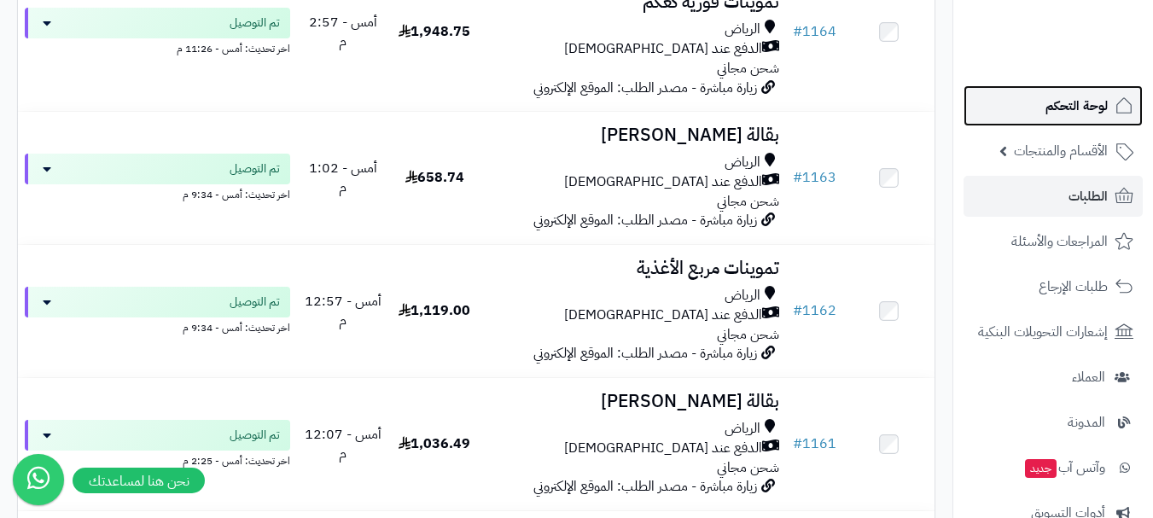
click at [1079, 110] on span "لوحة التحكم" at bounding box center [1076, 106] width 62 height 24
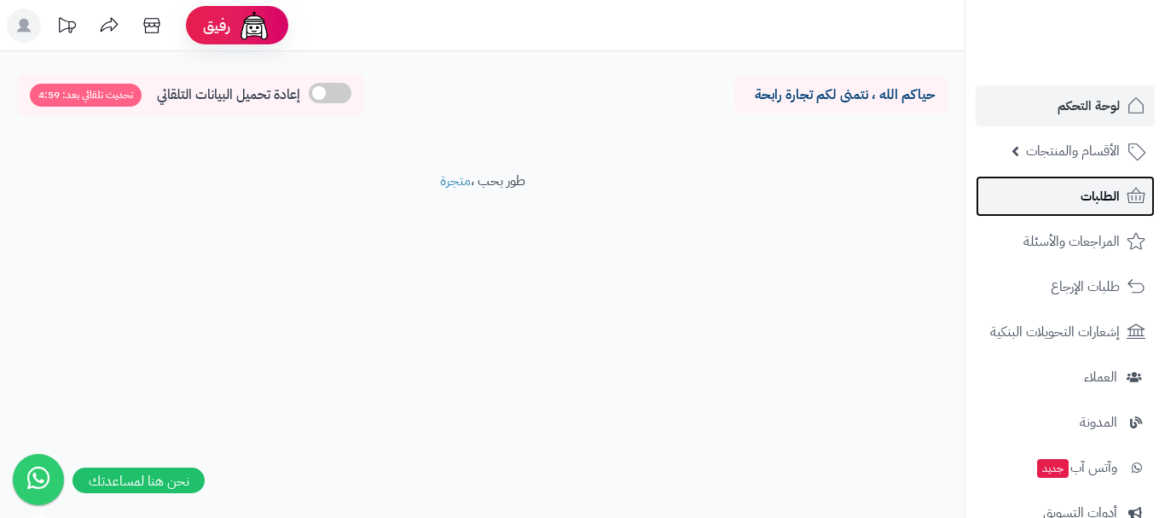
click at [1075, 196] on link "الطلبات" at bounding box center [1065, 196] width 179 height 41
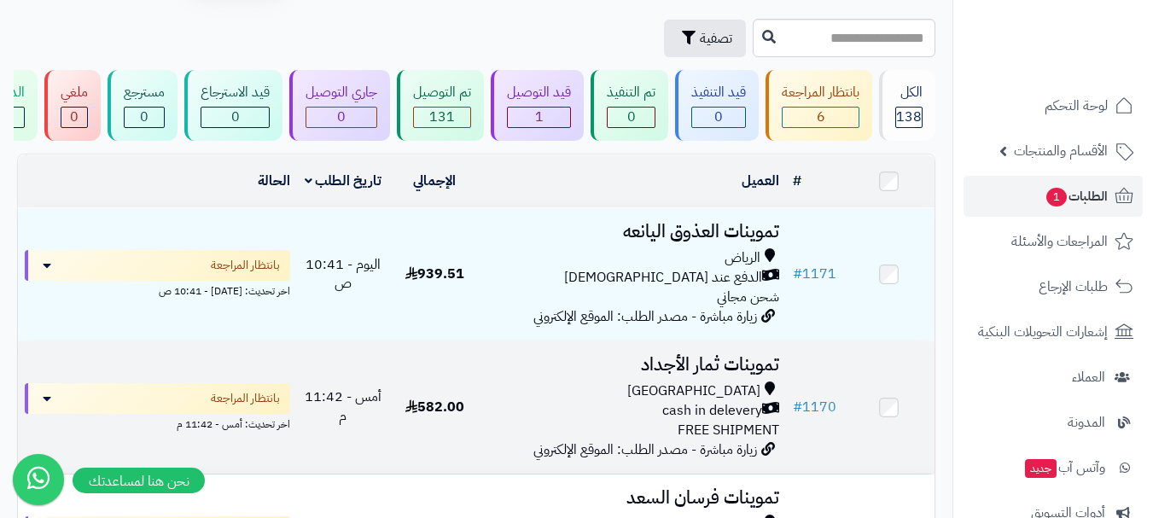
scroll to position [85, 0]
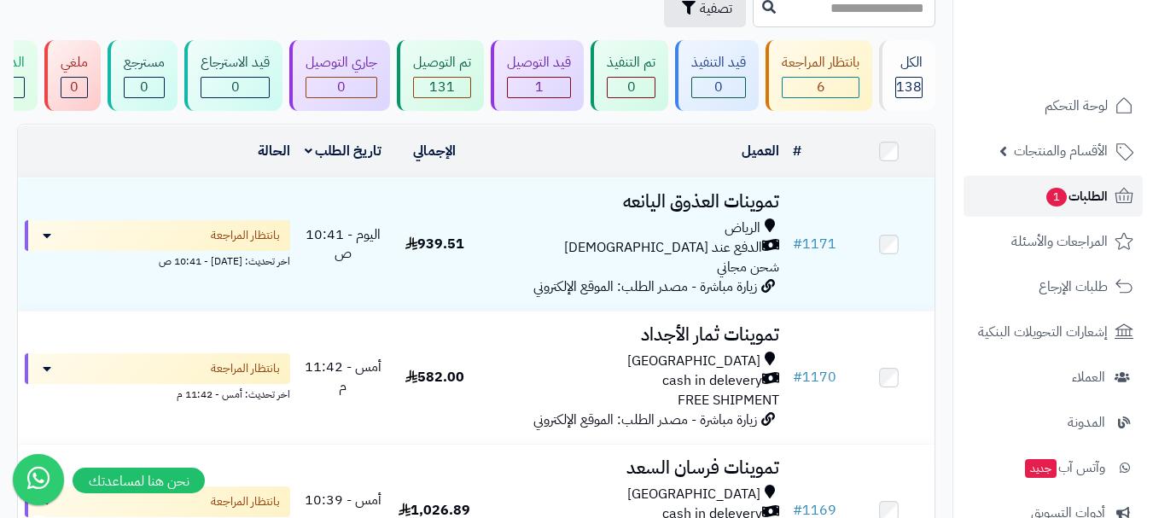
click at [1014, 207] on link "الطلبات 1" at bounding box center [1052, 196] width 179 height 41
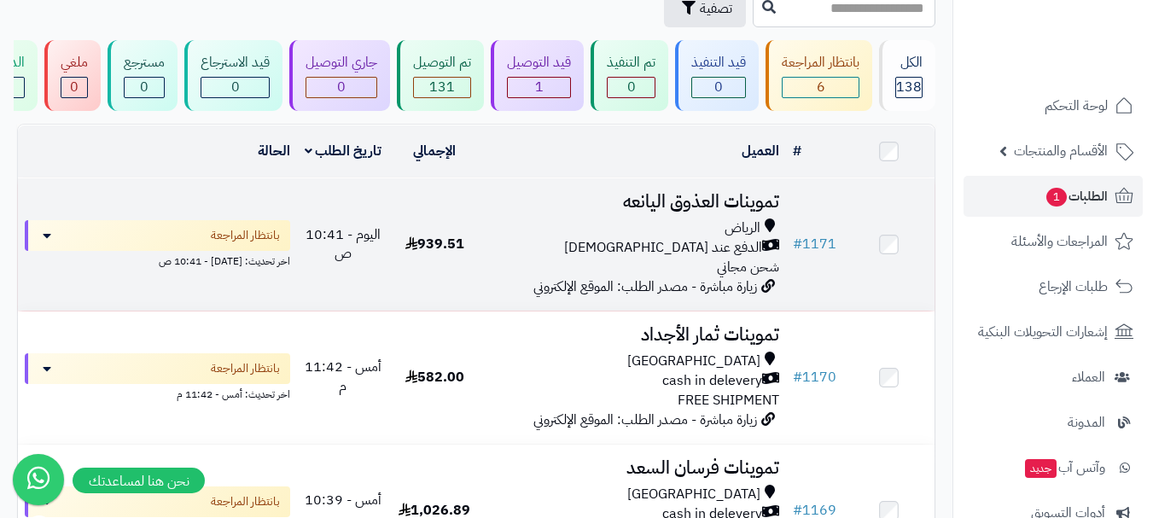
click at [533, 255] on div "الدفع عند [DEMOGRAPHIC_DATA]" at bounding box center [633, 248] width 292 height 20
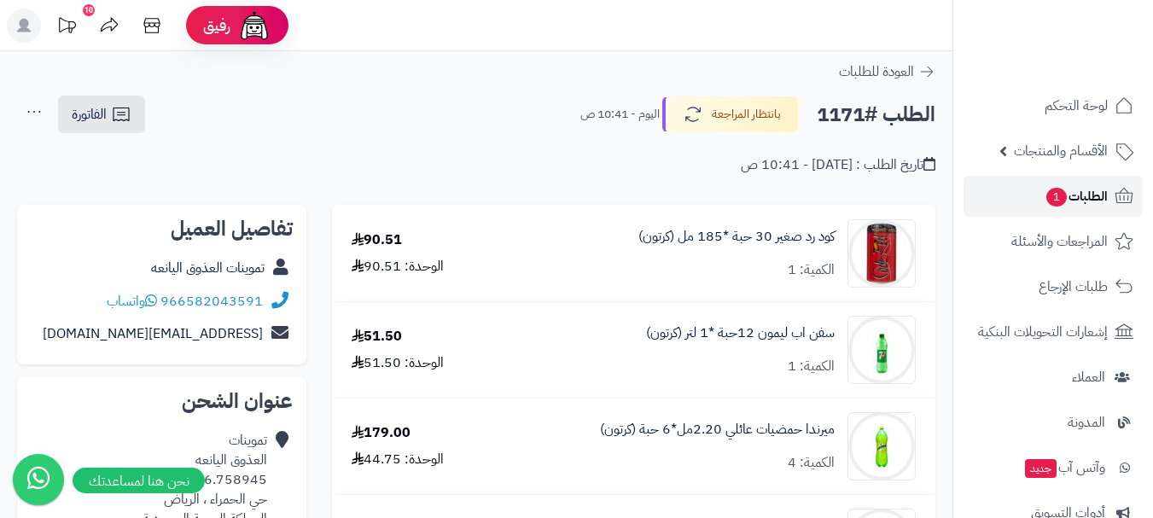
click at [1014, 208] on link "الطلبات 1" at bounding box center [1052, 196] width 179 height 41
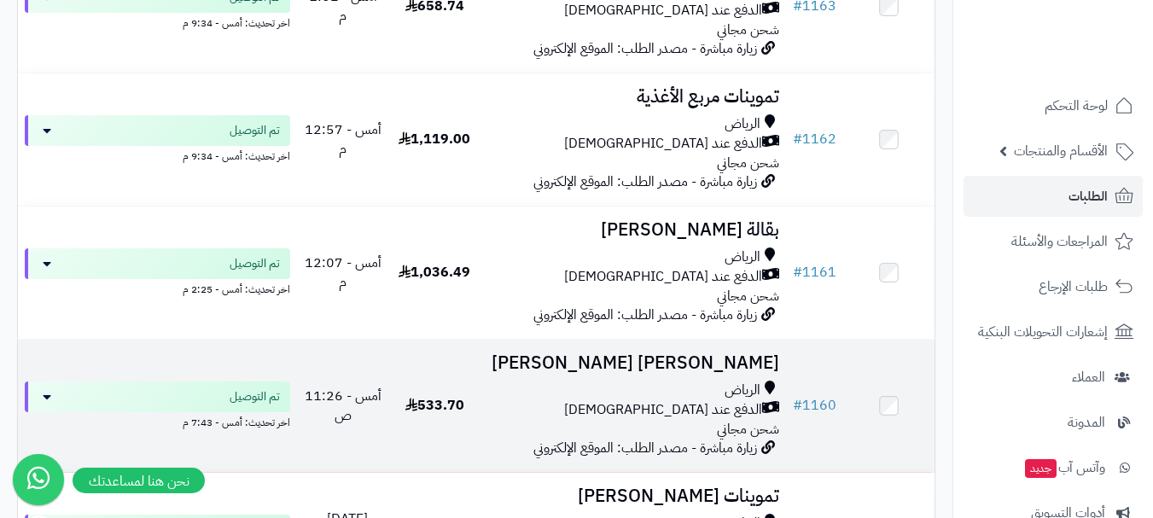
scroll to position [1450, 0]
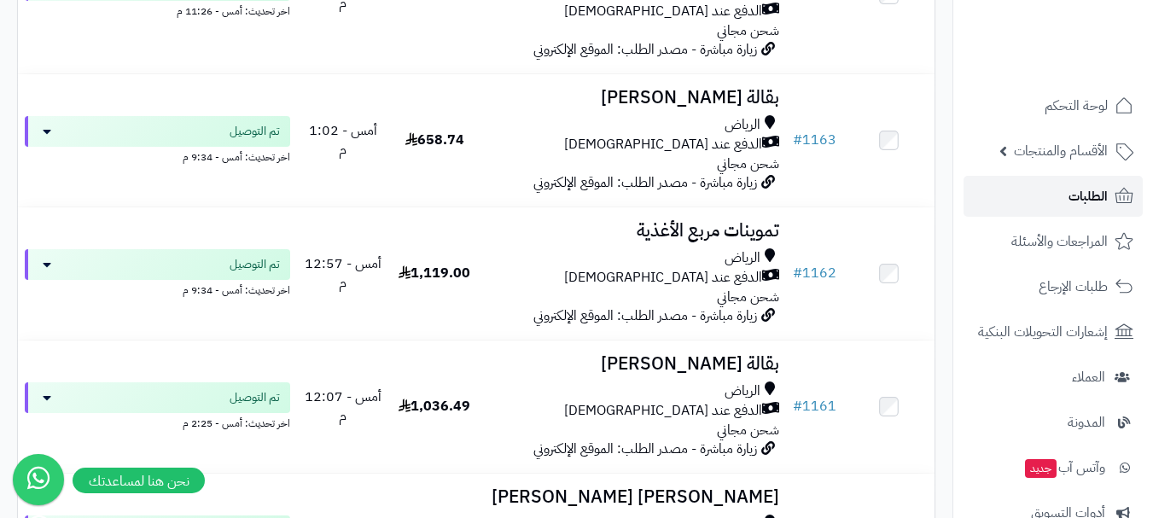
click at [1049, 206] on link "الطلبات" at bounding box center [1052, 196] width 179 height 41
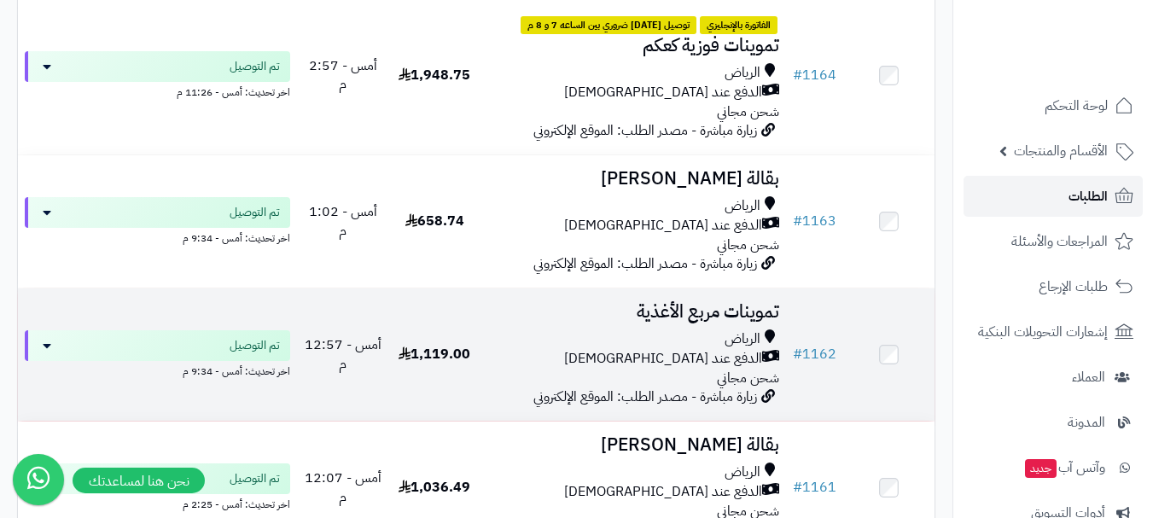
scroll to position [1179, 0]
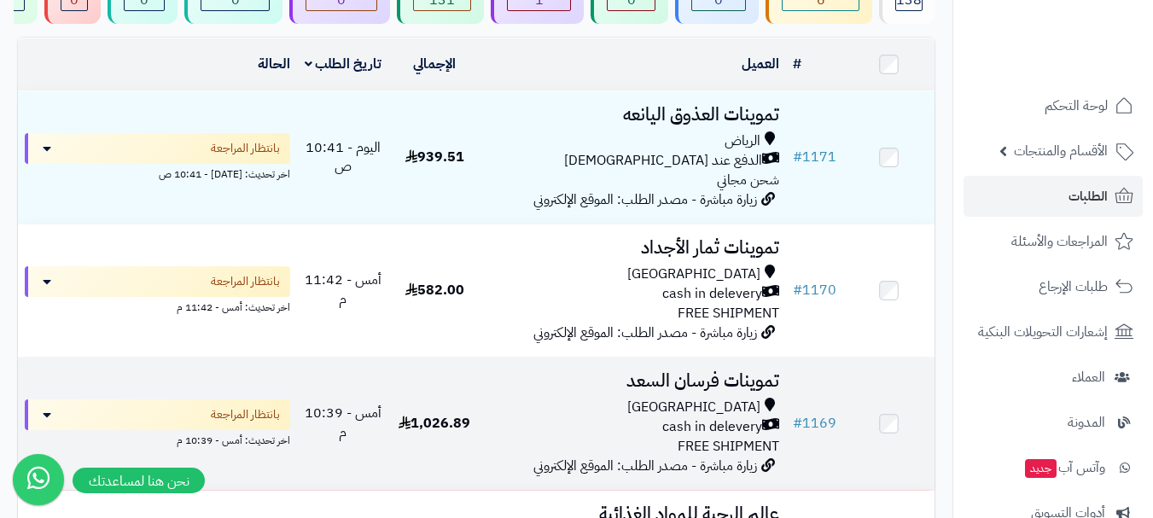
scroll to position [171, 0]
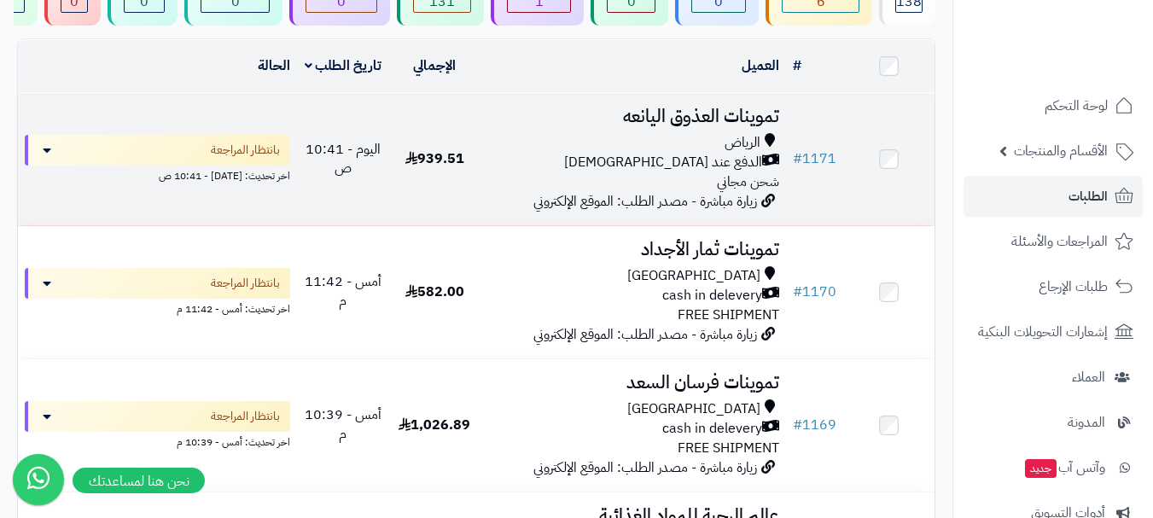
click at [661, 142] on td "تموينات العذوق اليانعه [PERSON_NAME] عند الاستلام شحن مجاني زيارة مباشرة - مصدر…" at bounding box center [632, 159] width 305 height 132
click at [659, 153] on div "الرياض" at bounding box center [633, 143] width 292 height 20
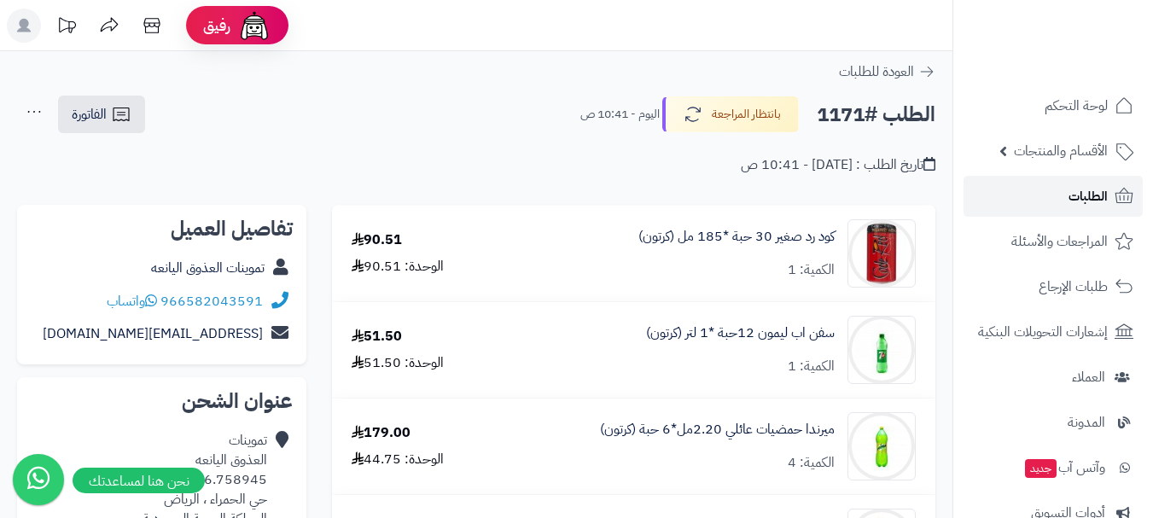
click at [1064, 195] on link "الطلبات" at bounding box center [1052, 196] width 179 height 41
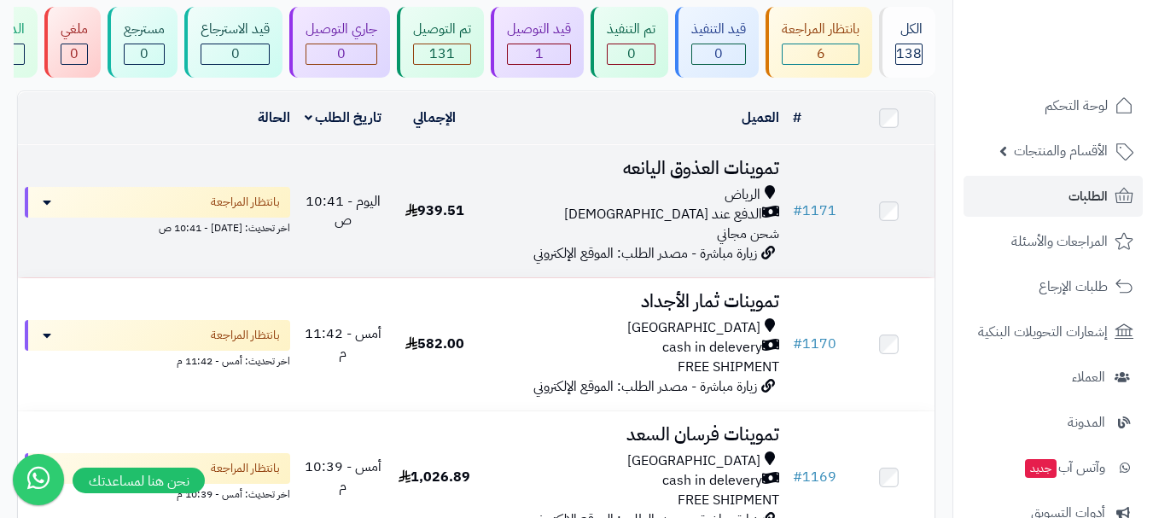
scroll to position [171, 0]
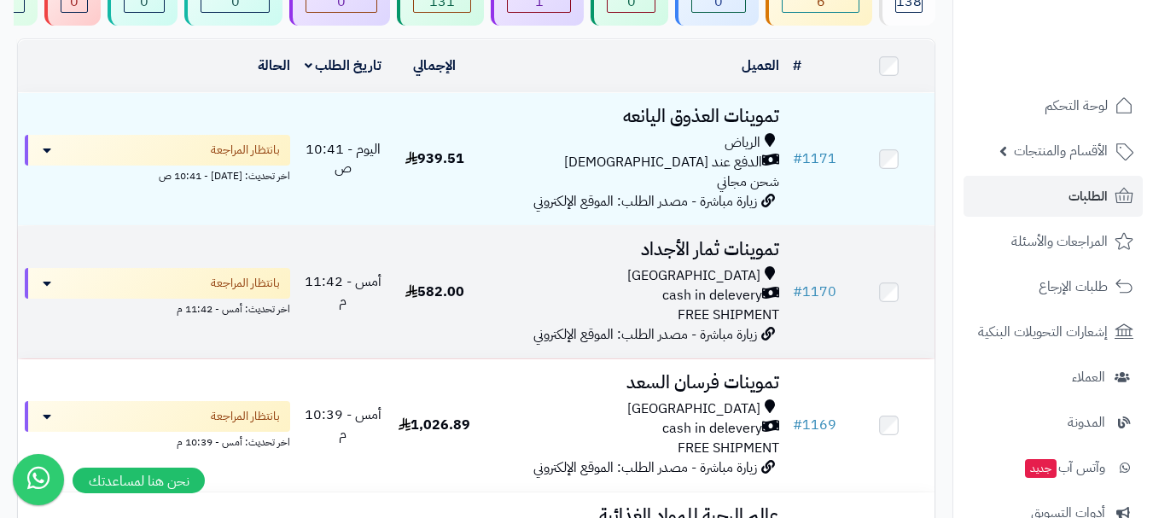
click at [601, 317] on div "Riyadh cash in delevery FREE SHIPMENT" at bounding box center [633, 295] width 292 height 59
click at [726, 259] on h3 "تموينات ثمار الأجداد" at bounding box center [633, 250] width 292 height 20
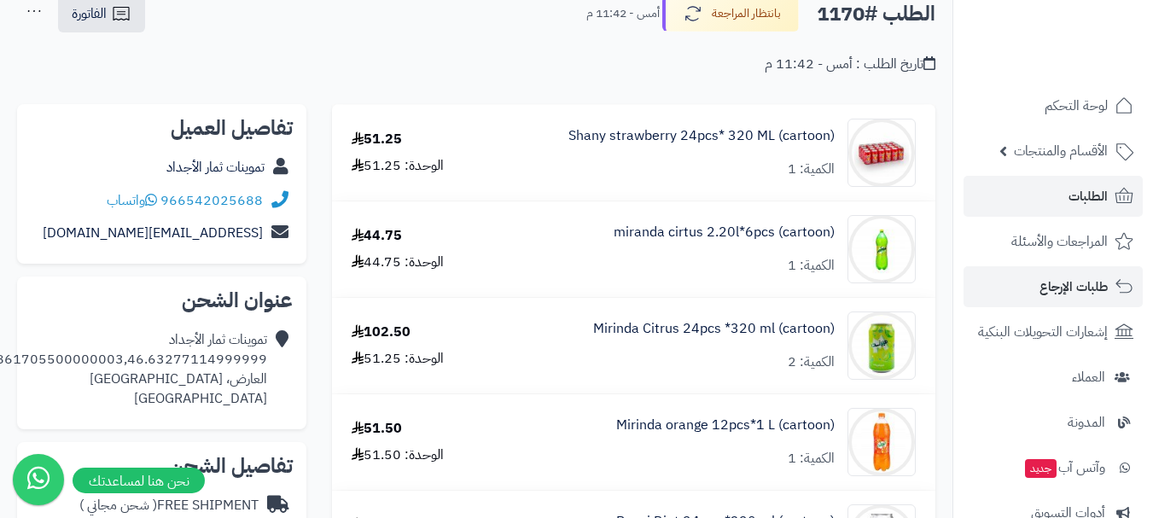
scroll to position [85, 0]
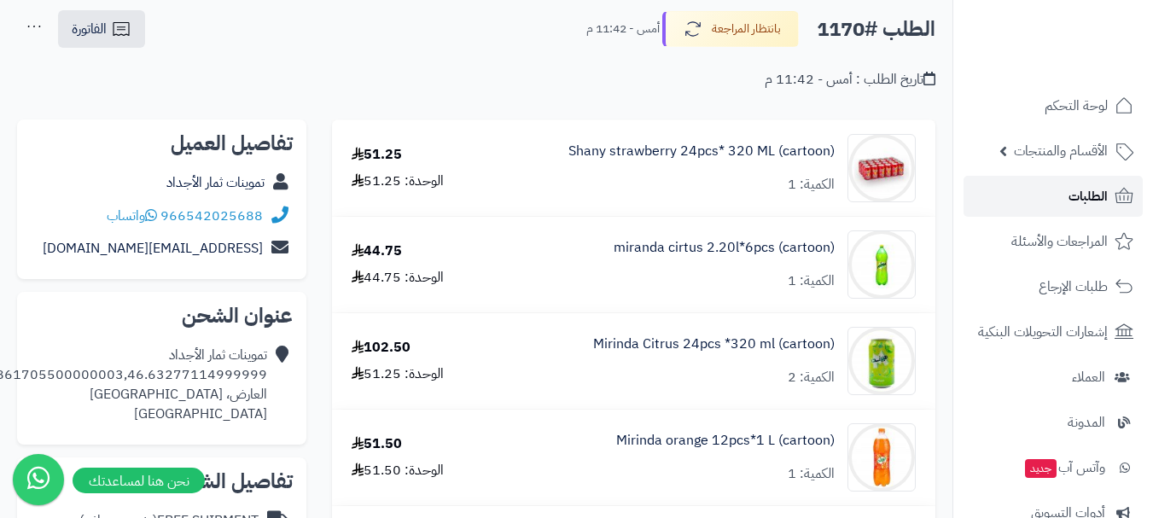
click at [1048, 201] on link "الطلبات" at bounding box center [1052, 196] width 179 height 41
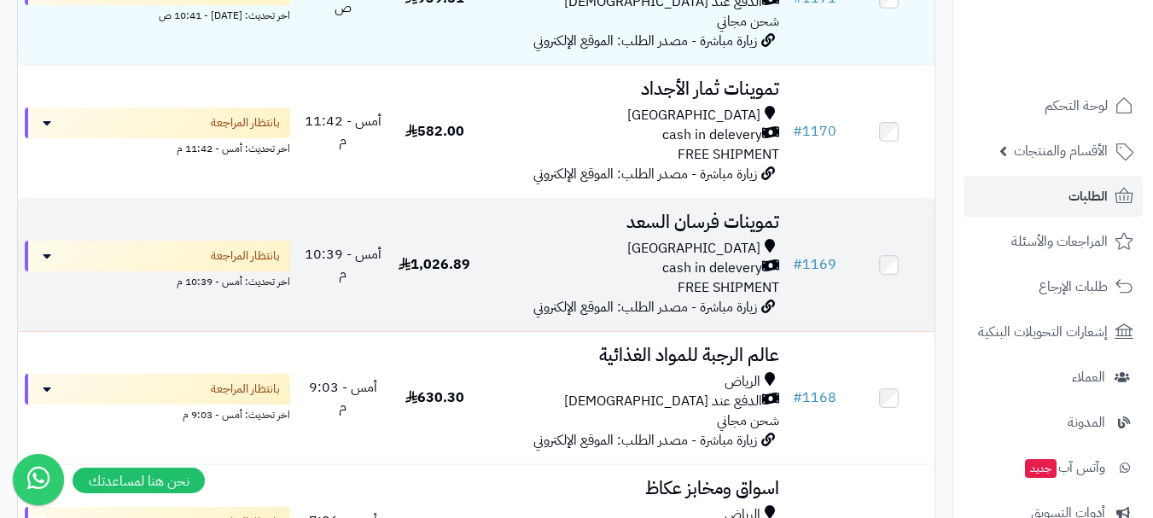
scroll to position [427, 0]
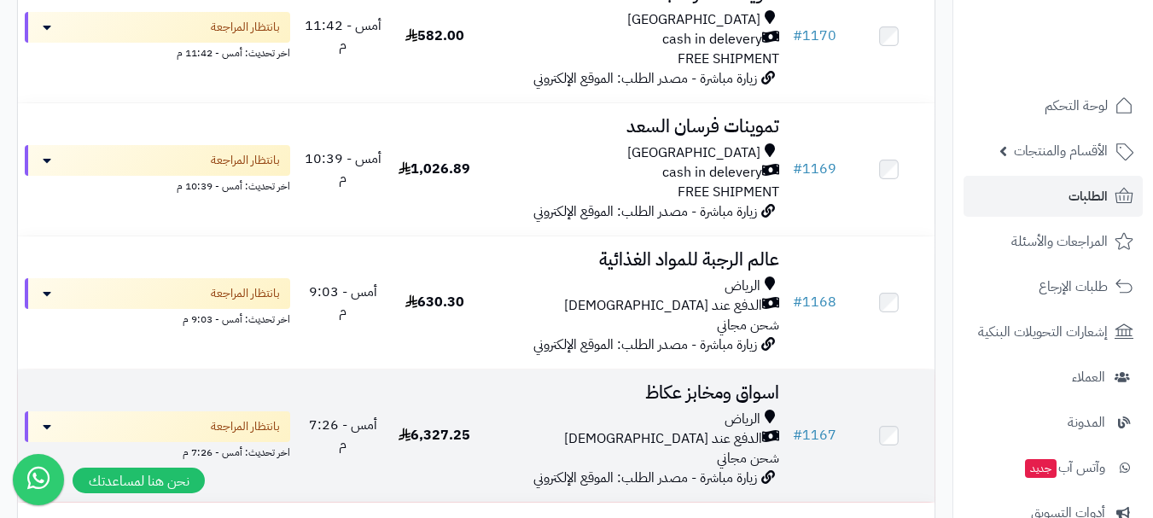
click at [709, 429] on div "الرياض" at bounding box center [633, 420] width 292 height 20
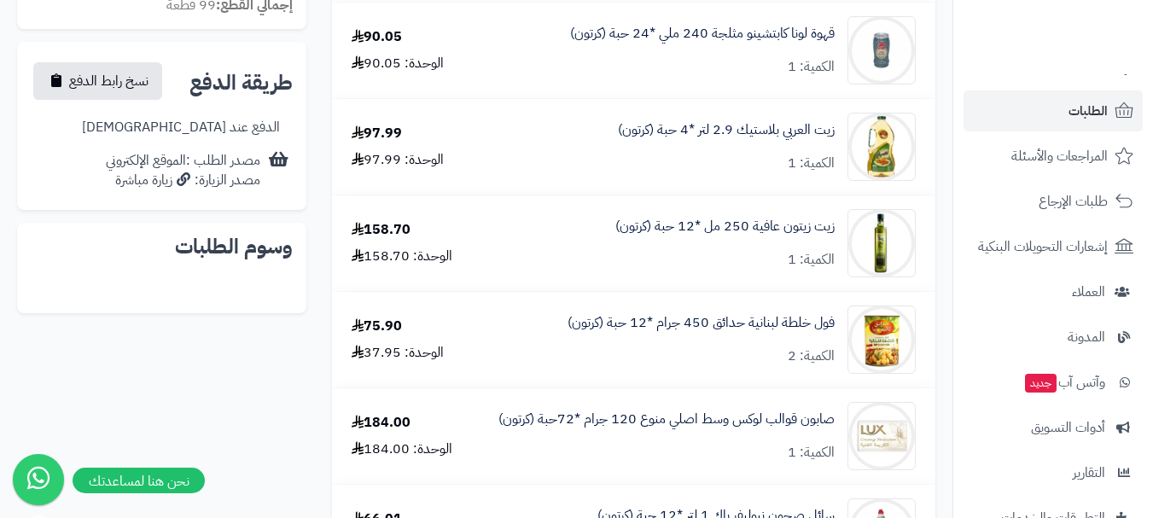
scroll to position [251, 0]
